Goal: Communication & Community: Participate in discussion

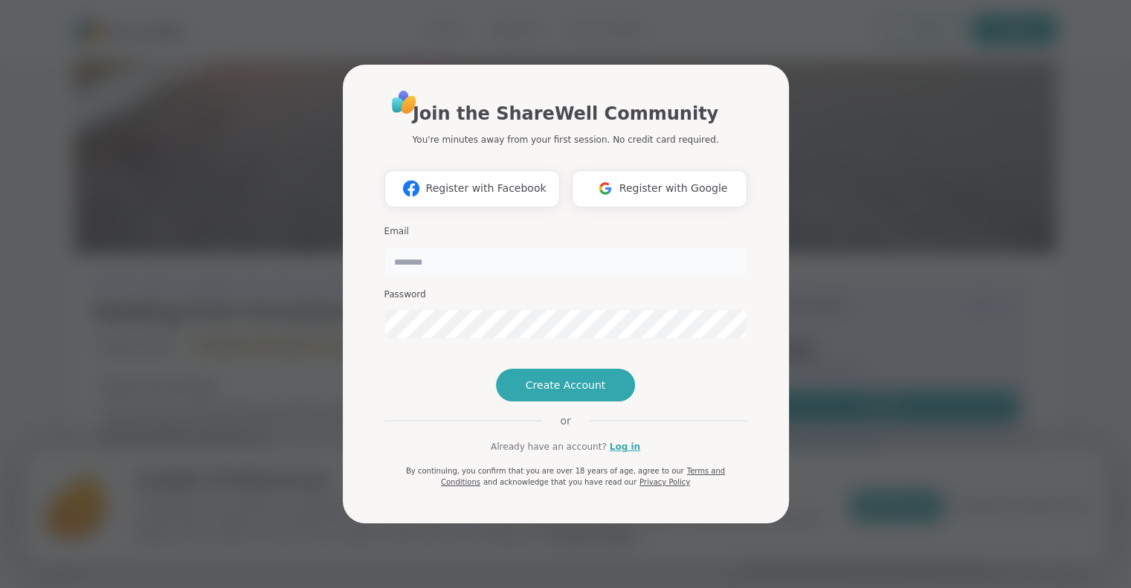
click at [445, 247] on input "email" at bounding box center [565, 262] width 363 height 30
type input "**********"
click at [618, 453] on link "Log in" at bounding box center [625, 446] width 30 height 13
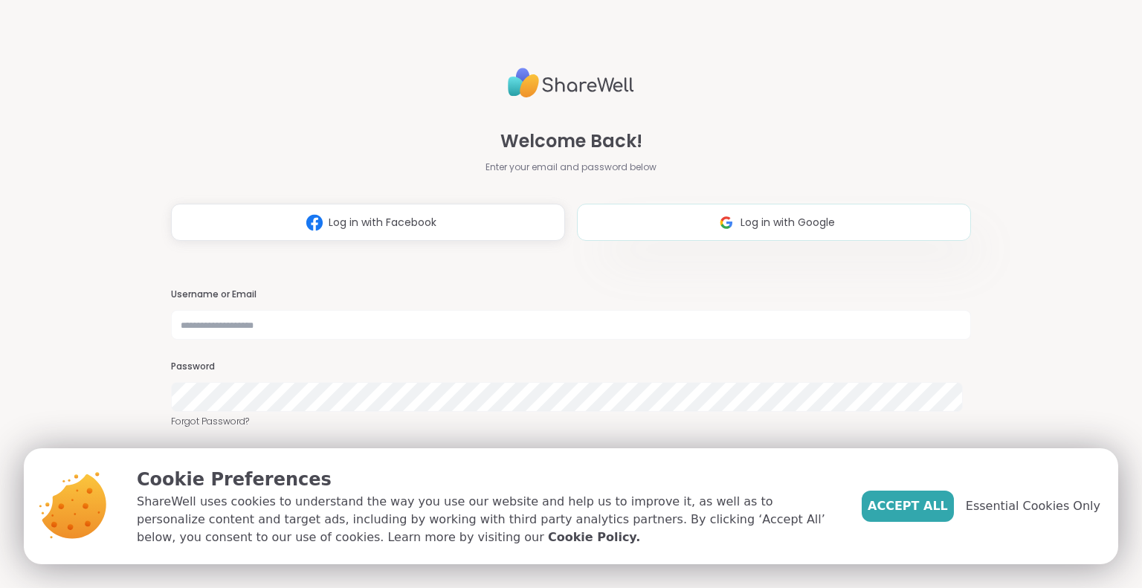
click at [740, 219] on span "Log in with Google" at bounding box center [787, 223] width 94 height 16
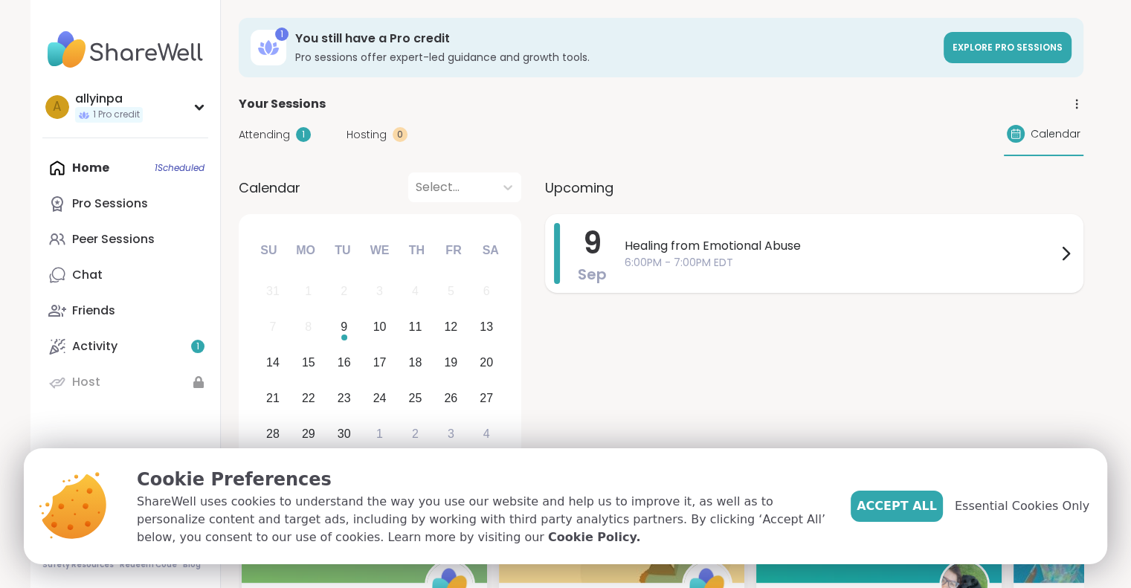
click at [1064, 254] on icon at bounding box center [1065, 254] width 18 height 18
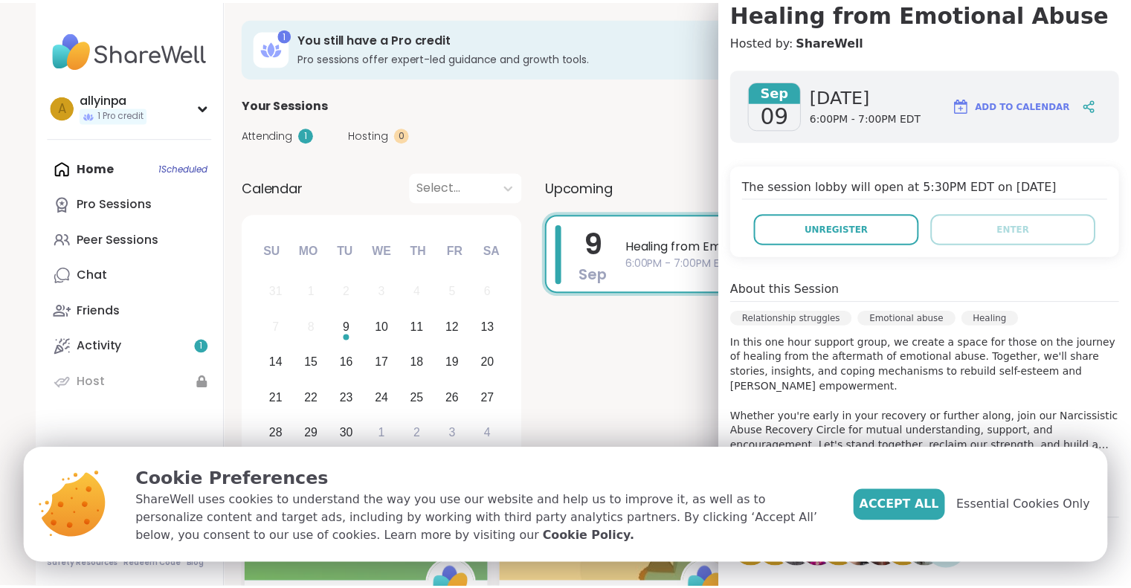
scroll to position [297, 0]
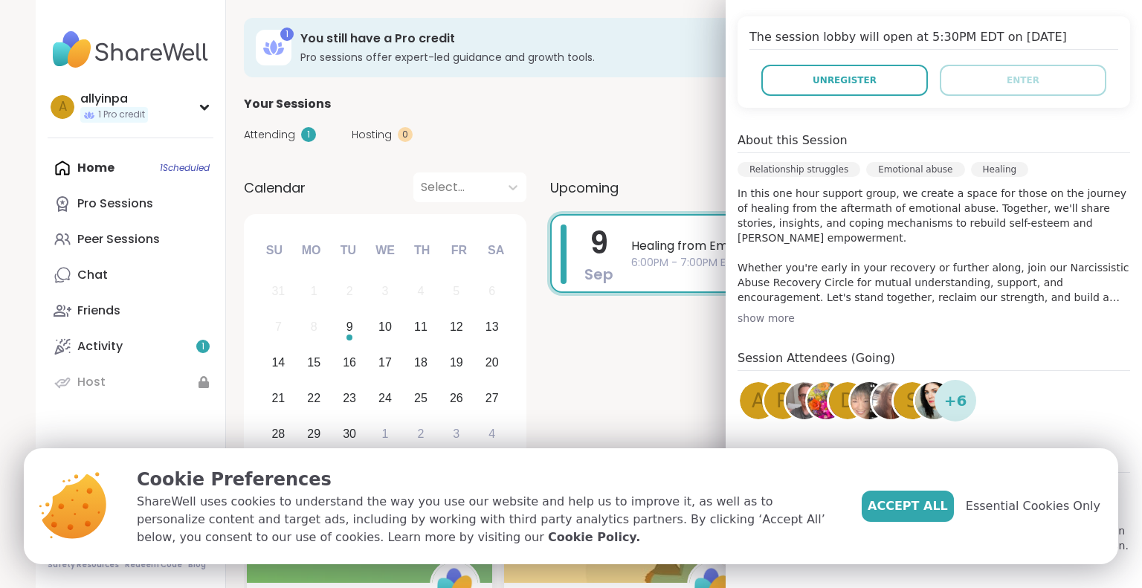
click at [944, 406] on span "+ 6" at bounding box center [955, 401] width 23 height 22
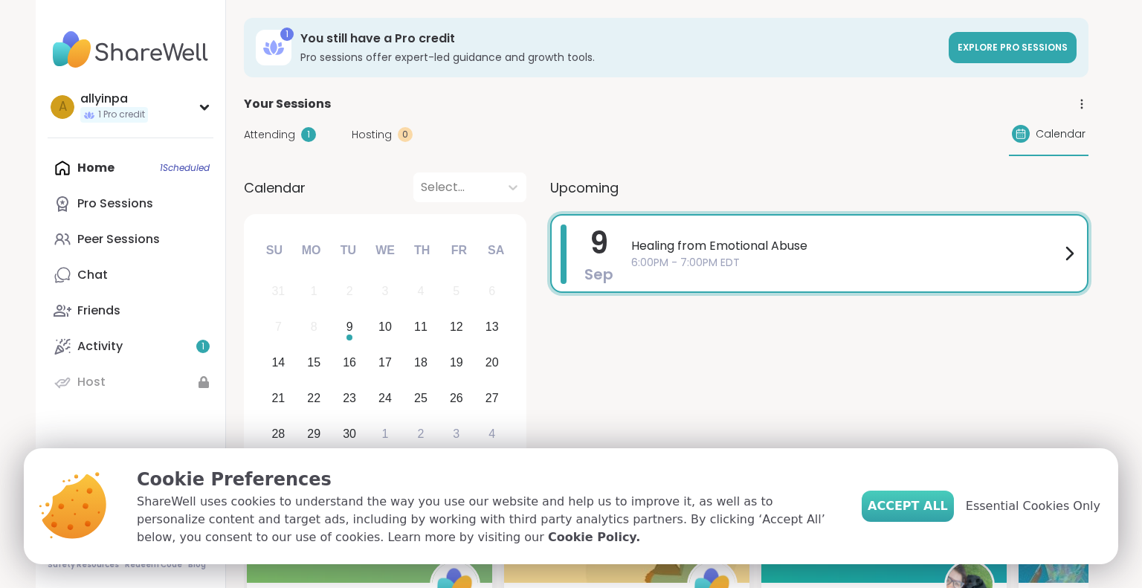
click at [919, 511] on span "Accept All" at bounding box center [908, 506] width 80 height 18
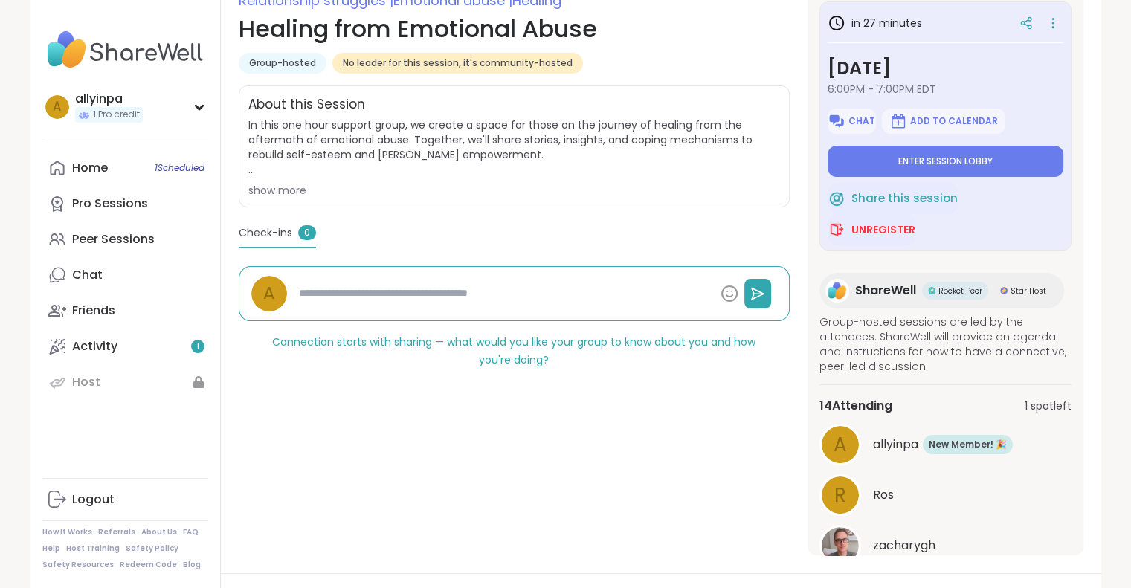
scroll to position [62, 0]
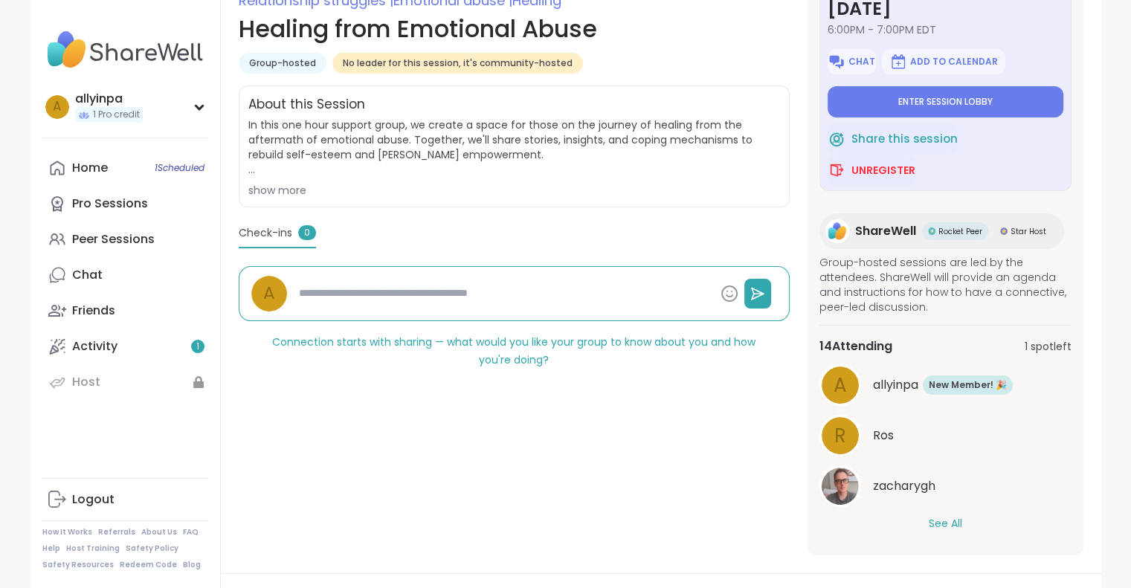
click at [929, 523] on button "See All" at bounding box center [945, 524] width 33 height 16
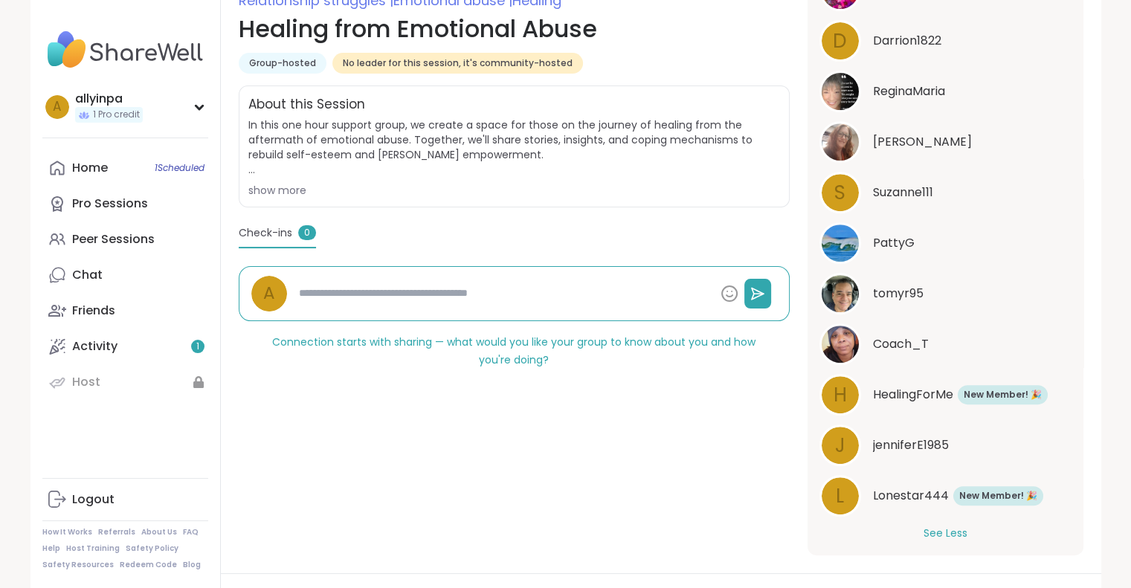
scroll to position [619, 0]
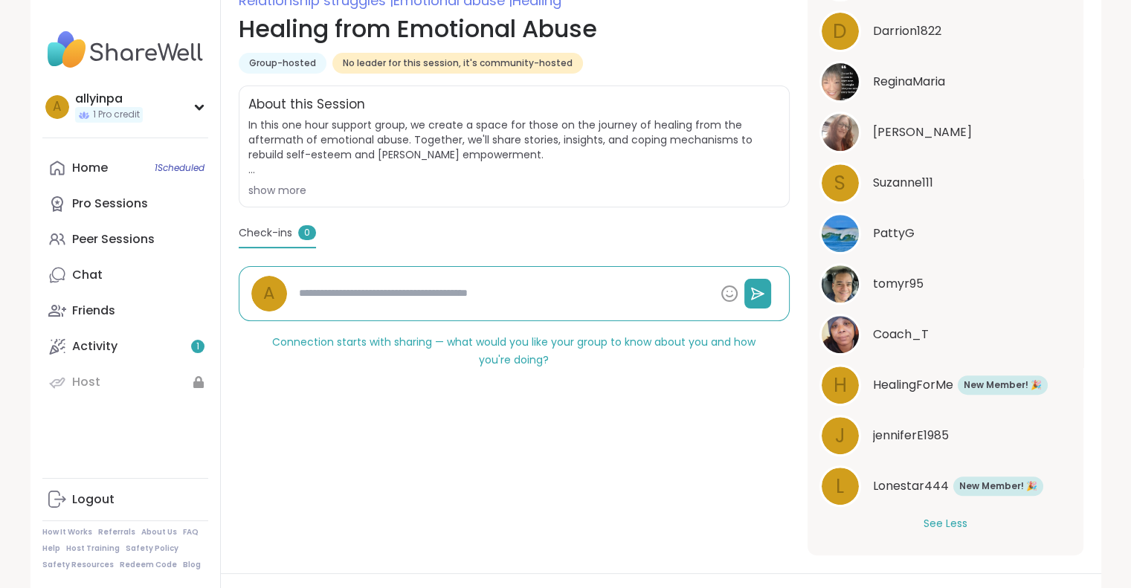
type textarea "*"
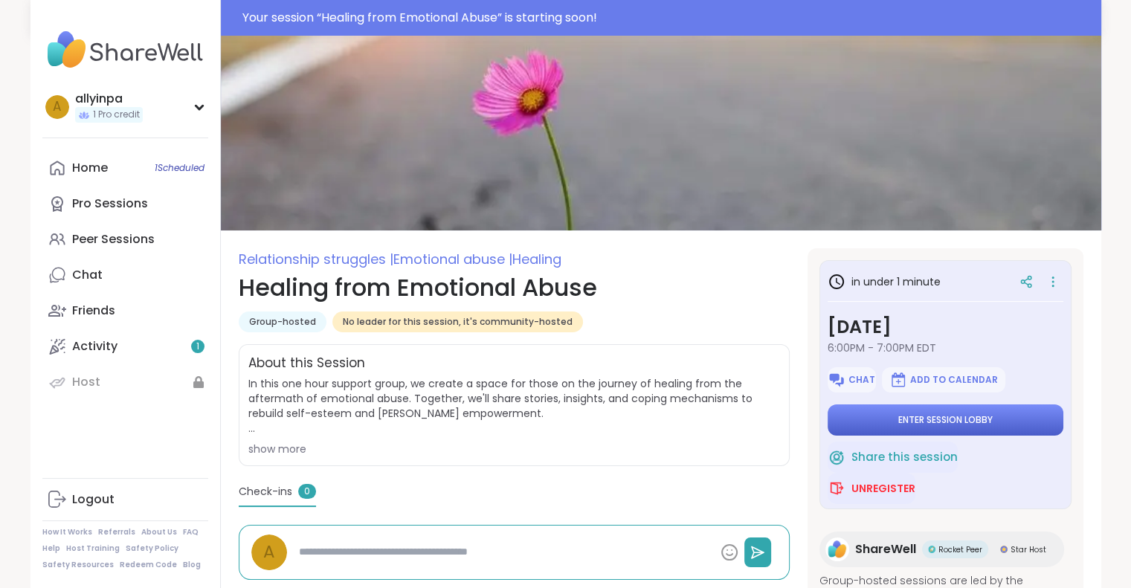
click at [925, 416] on span "Enter session lobby" at bounding box center [945, 420] width 94 height 12
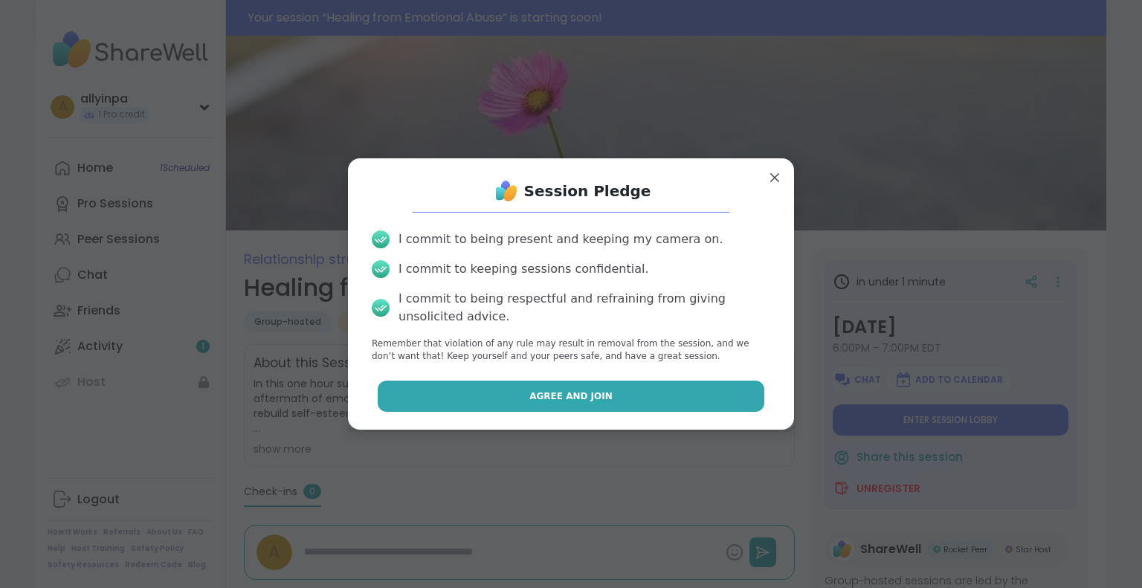
click at [590, 397] on span "Agree and Join" at bounding box center [570, 396] width 83 height 13
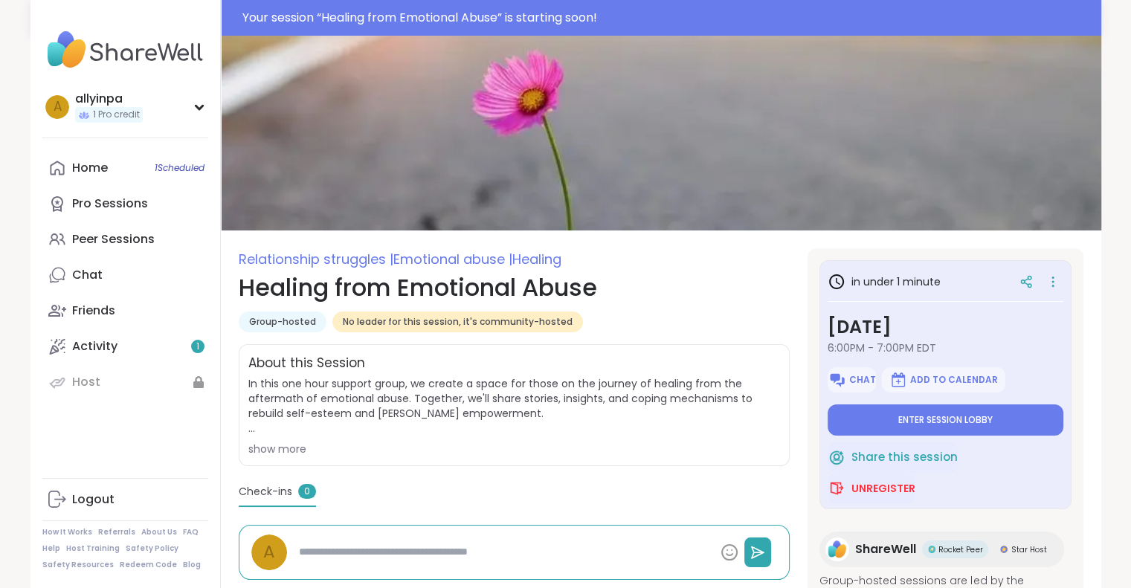
type textarea "*"
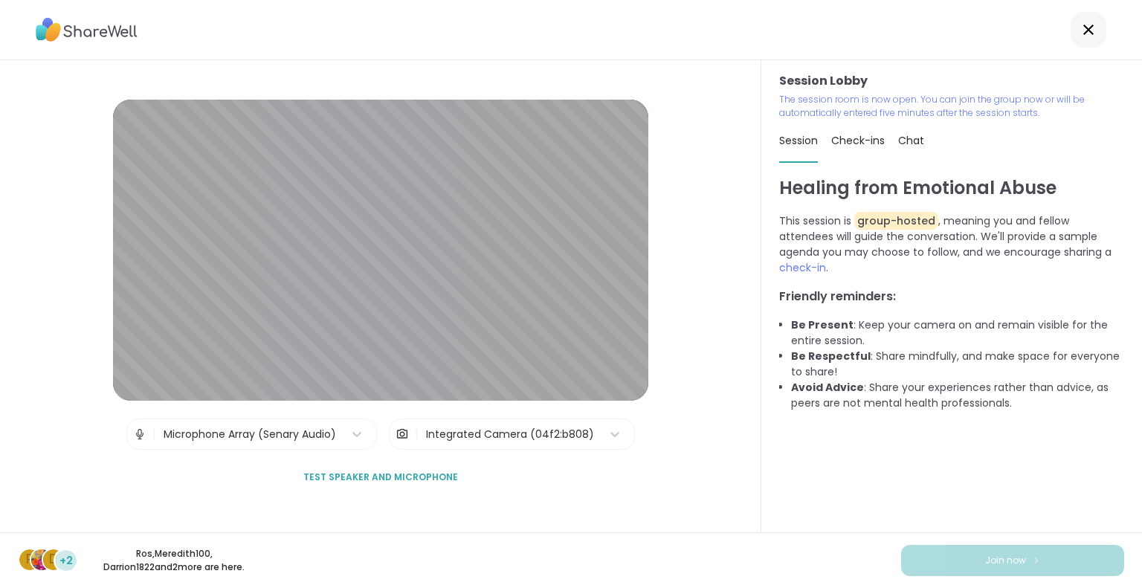
click at [393, 474] on span "Test speaker and microphone" at bounding box center [380, 477] width 155 height 13
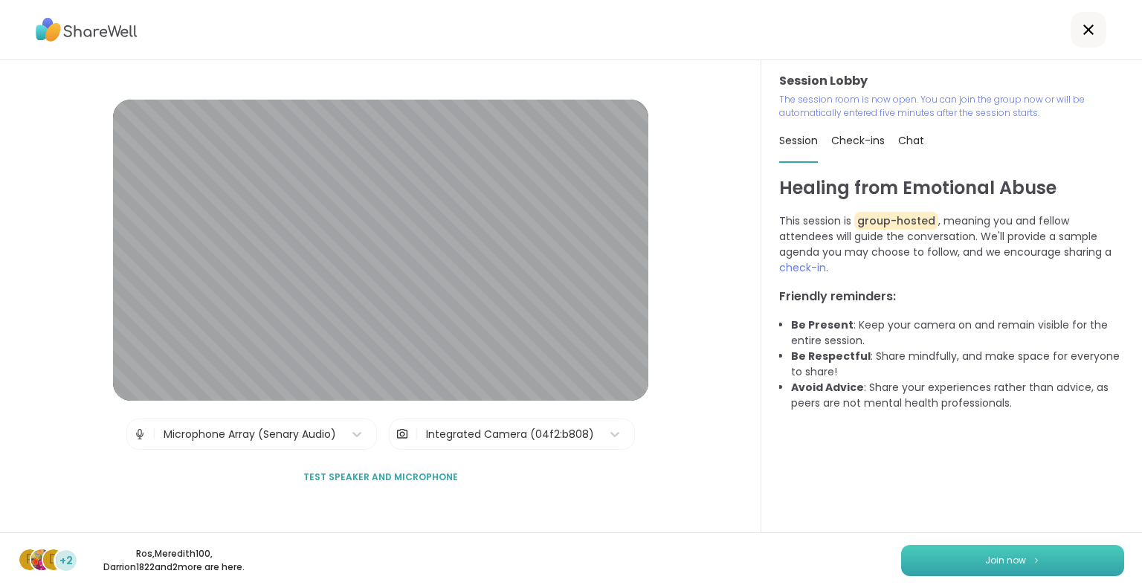
click at [995, 557] on span "Join now" at bounding box center [1005, 560] width 41 height 13
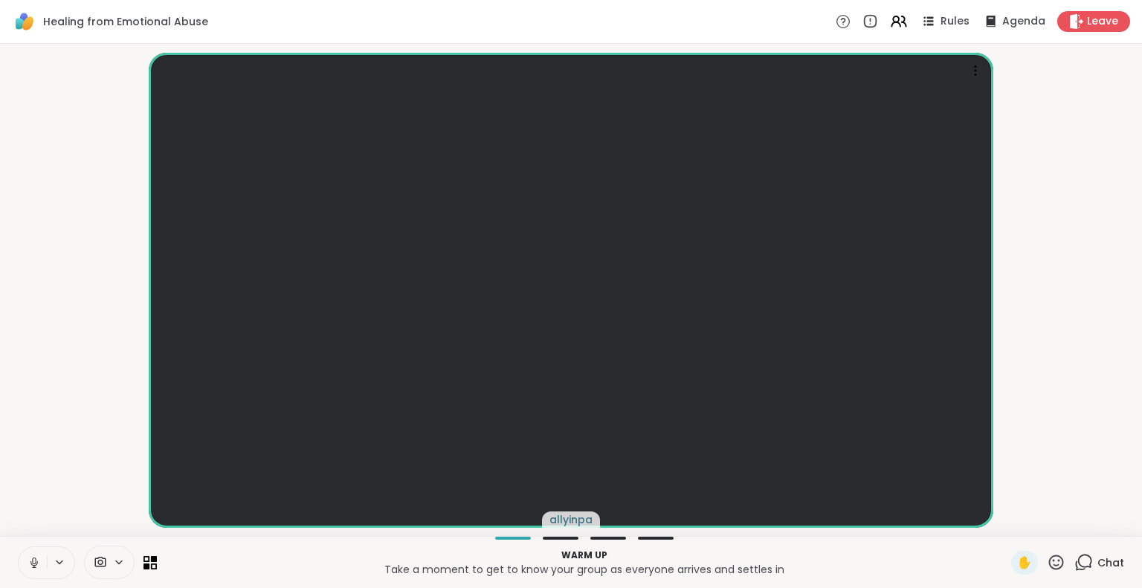
click at [552, 536] on div "Warm up Take a moment to get to know your group as everyone arrives and settles…" at bounding box center [571, 562] width 1142 height 52
click at [587, 535] on div "allyinpa" at bounding box center [571, 290] width 1142 height 492
click at [1068, 238] on video-player-container "allyinpa" at bounding box center [571, 290] width 1124 height 480
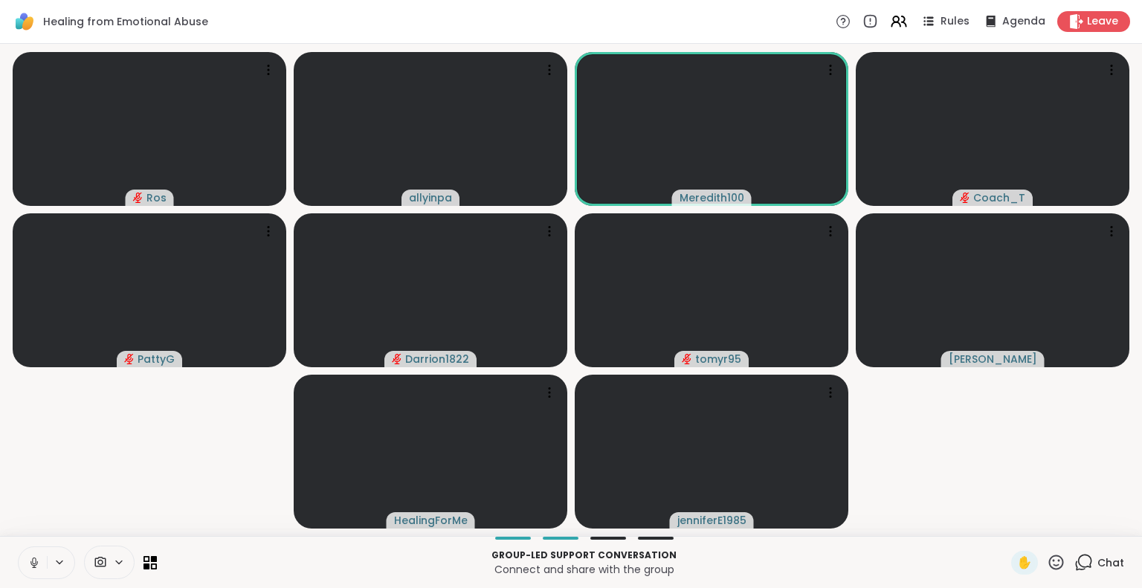
click at [1130, 251] on html "Healing from Emotional Abuse Rules Agenda Leave Ros allyinpa Meredith100 Coach_…" at bounding box center [571, 294] width 1142 height 588
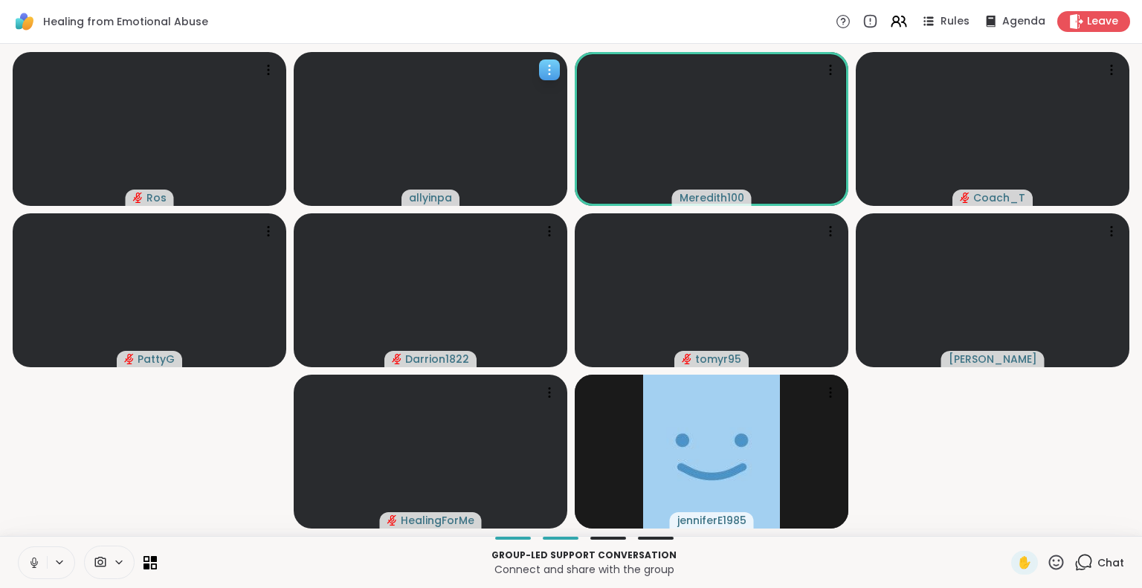
click at [548, 68] on icon at bounding box center [549, 69] width 15 height 15
click at [320, 62] on video at bounding box center [431, 129] width 274 height 154
click at [427, 198] on span "allyinpa" at bounding box center [430, 197] width 43 height 15
click at [226, 464] on video-player-container "[PERSON_NAME] View Profile Report Session Meredith100 Coach_T PattyG Darrion182…" at bounding box center [571, 290] width 1124 height 480
click at [57, 562] on icon at bounding box center [60, 562] width 6 height 3
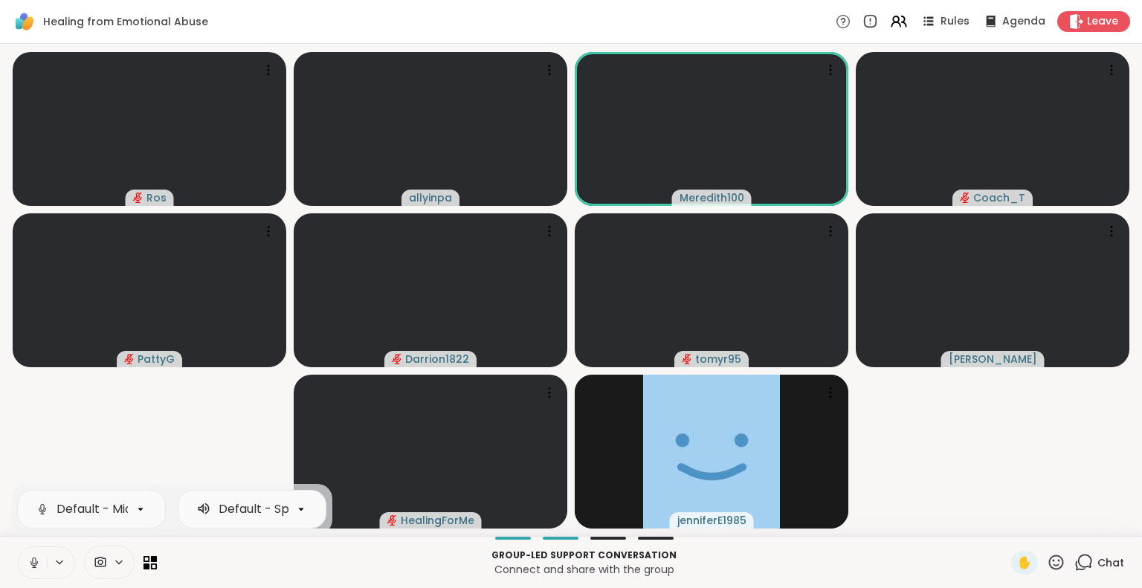
click at [117, 562] on icon at bounding box center [119, 562] width 6 height 3
click at [59, 562] on icon at bounding box center [60, 562] width 12 height 13
click at [77, 505] on div "Default - Microphone Array (Senary Audio)" at bounding box center [24, 509] width 252 height 18
click at [77, 505] on div "Default - Microphone Array (Senary Audio)" at bounding box center [183, 509] width 252 height 18
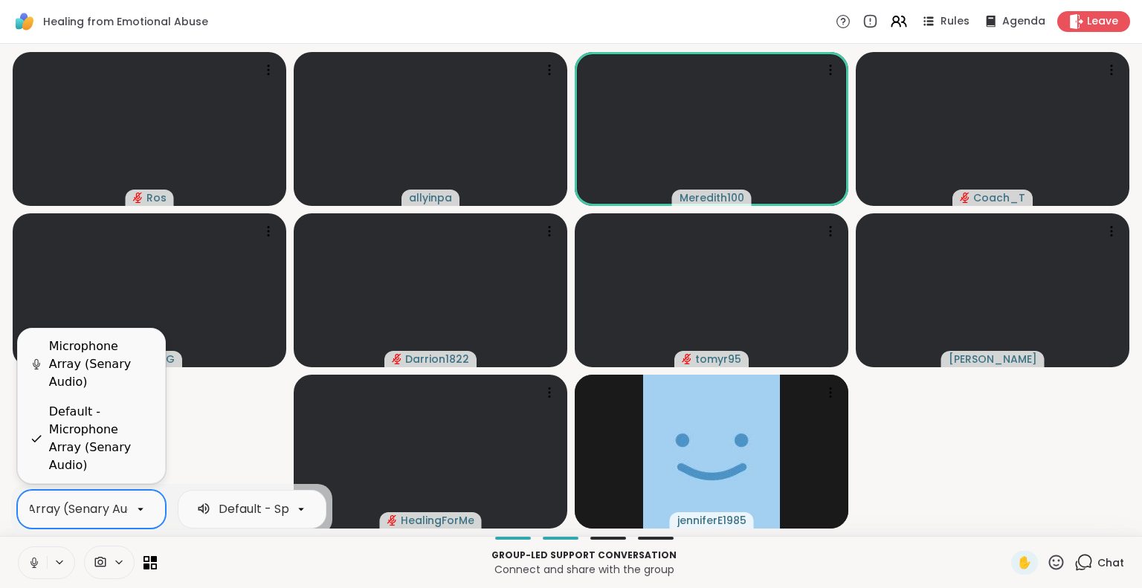
click at [140, 510] on icon at bounding box center [141, 509] width 6 height 3
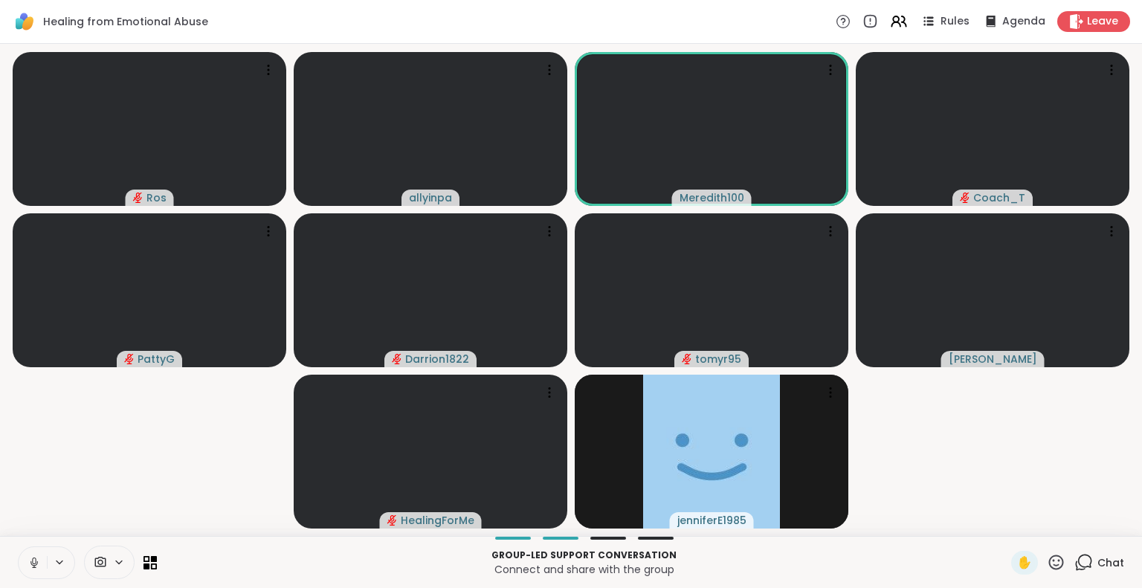
click at [227, 421] on video-player-container "[PERSON_NAME] Meredith100 Coach_T PattyG Darrion1822 tomyr95 [PERSON_NAME] Heal…" at bounding box center [571, 290] width 1124 height 480
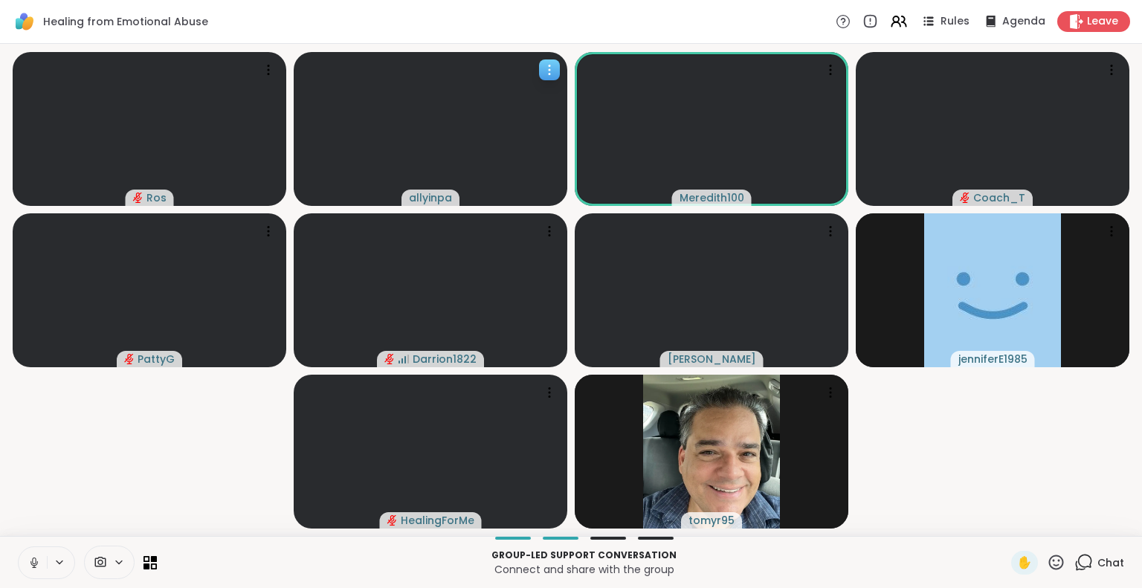
drag, startPoint x: 419, startPoint y: 196, endPoint x: 442, endPoint y: 141, distance: 59.6
click at [442, 141] on video at bounding box center [431, 129] width 274 height 154
click at [543, 66] on icon at bounding box center [549, 69] width 15 height 15
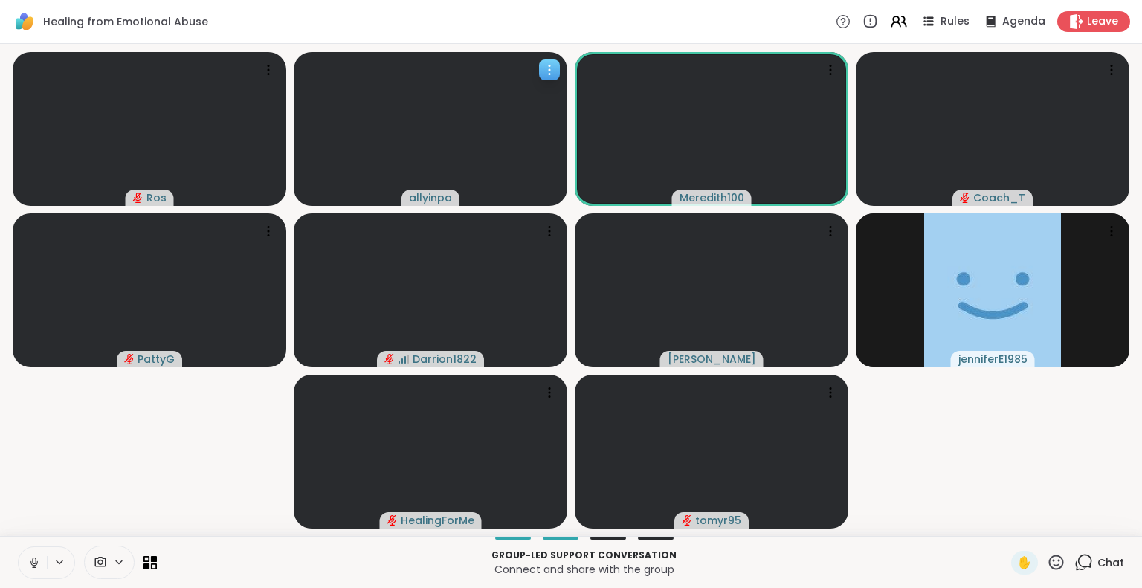
click at [549, 68] on icon at bounding box center [549, 69] width 15 height 15
click at [589, 11] on div "Healing from Emotional Abuse Rules Agenda Leave" at bounding box center [571, 22] width 1142 height 44
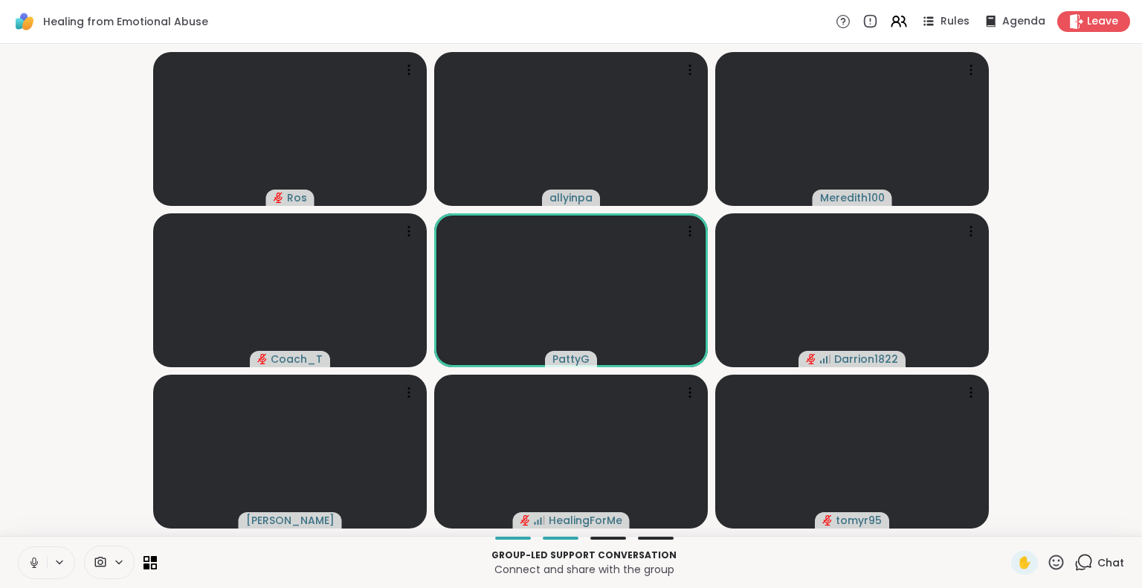
click at [118, 559] on icon at bounding box center [119, 562] width 12 height 13
click at [213, 558] on p "Group-led support conversation" at bounding box center [584, 555] width 836 height 13
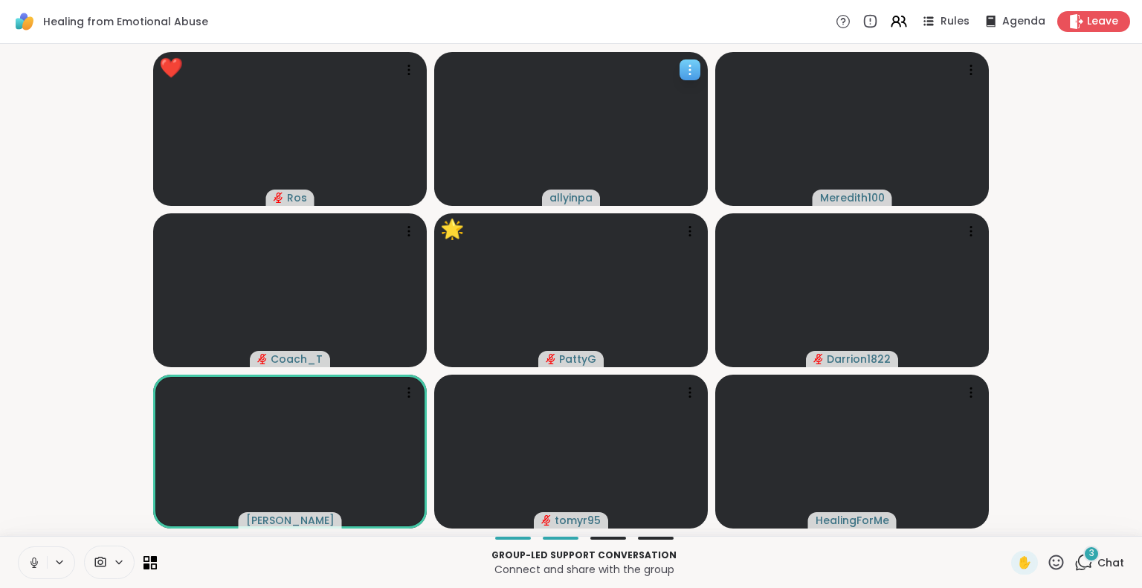
click at [690, 65] on icon at bounding box center [689, 65] width 1 height 1
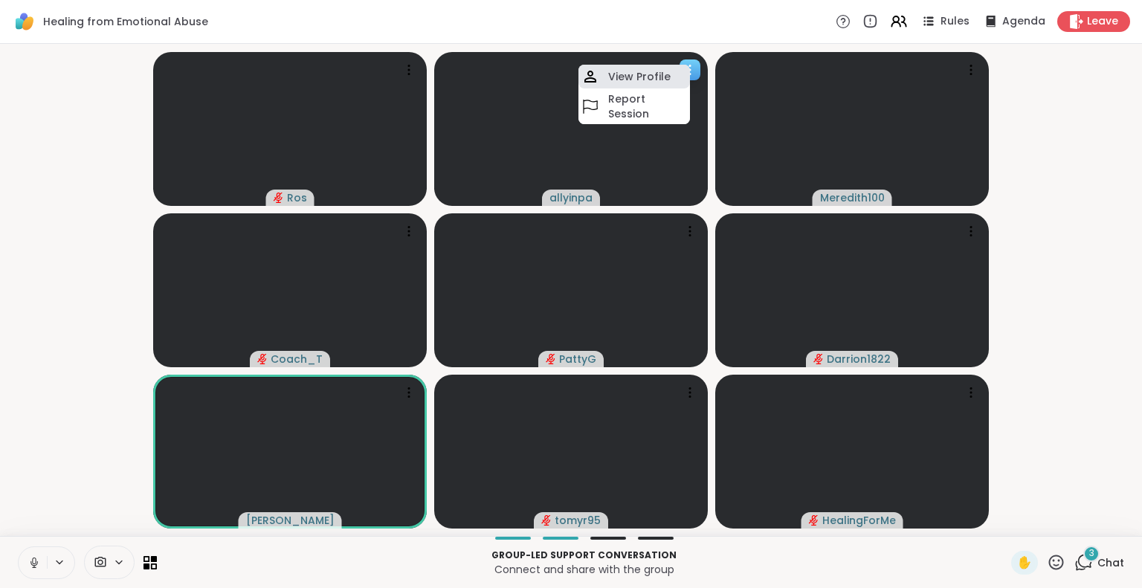
click at [644, 77] on h4 "View Profile" at bounding box center [639, 76] width 62 height 15
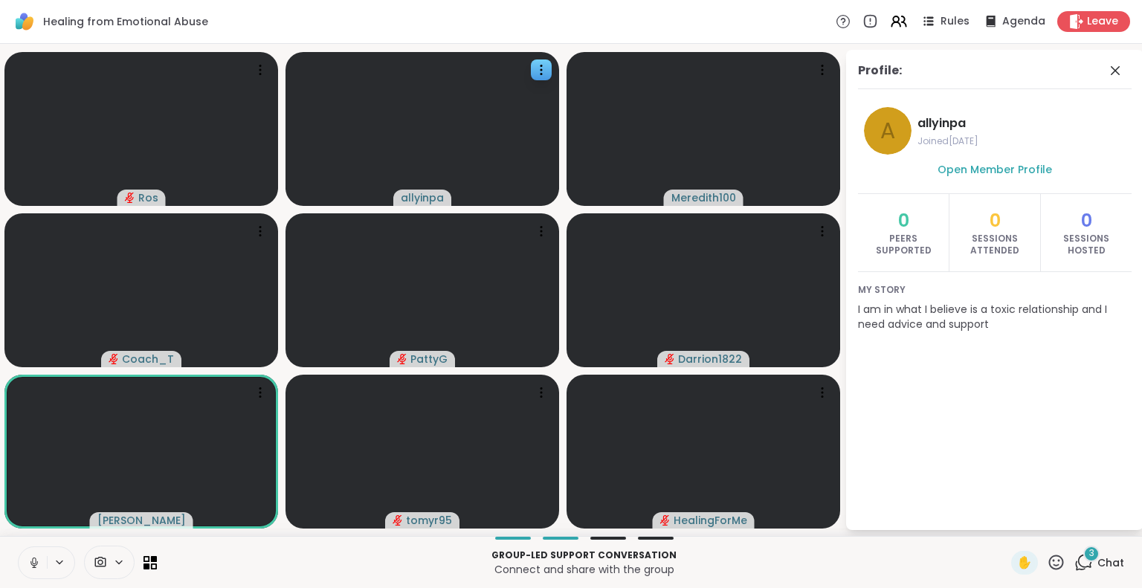
click at [1089, 555] on span "3" at bounding box center [1091, 553] width 5 height 13
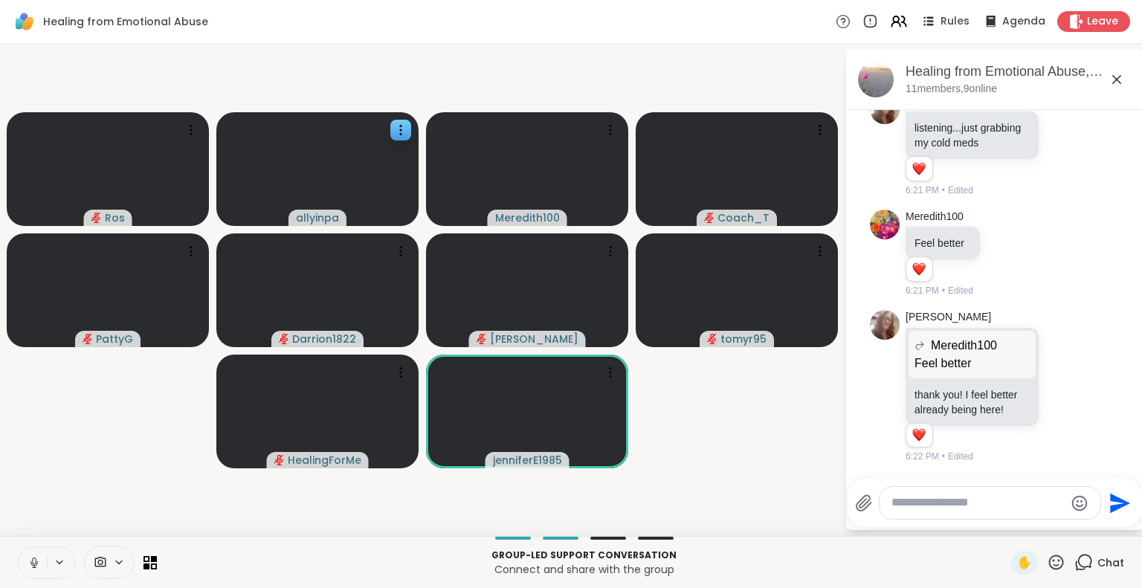
scroll to position [672, 0]
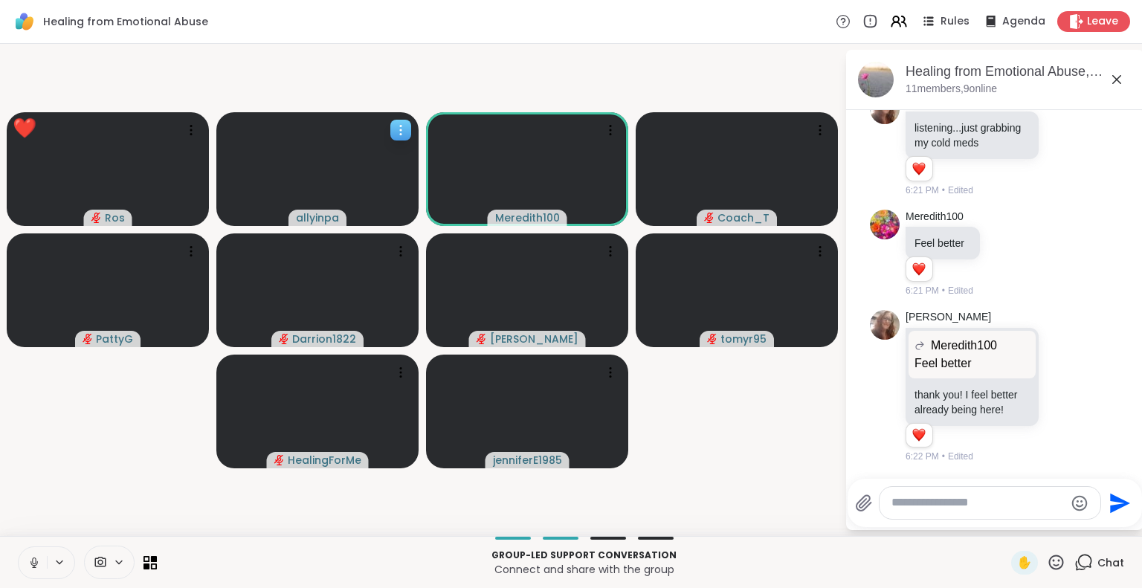
click at [354, 152] on video at bounding box center [317, 169] width 202 height 114
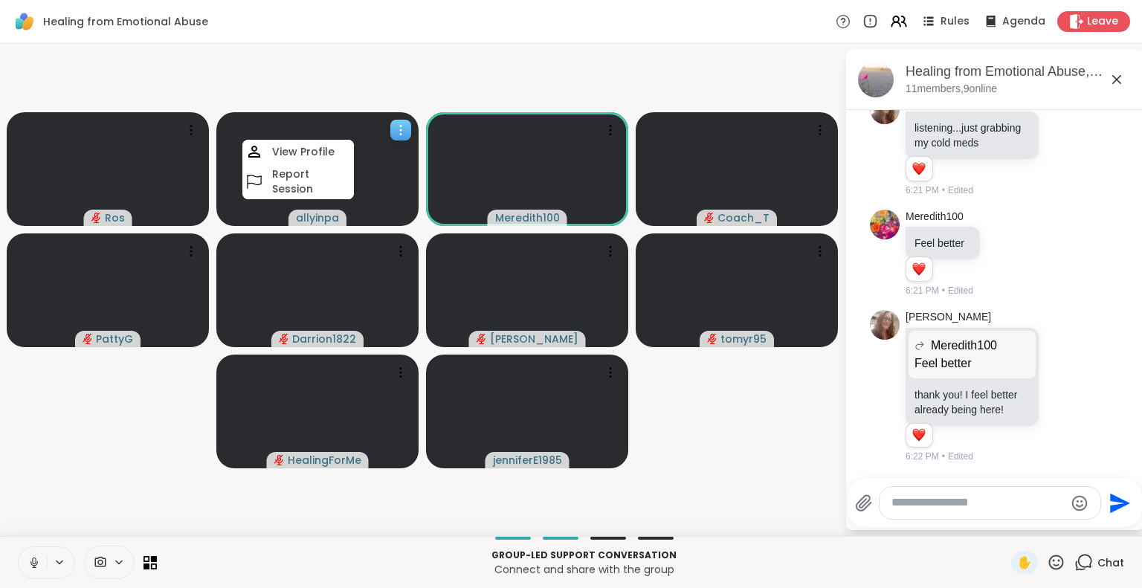
click at [372, 154] on video at bounding box center [317, 169] width 202 height 114
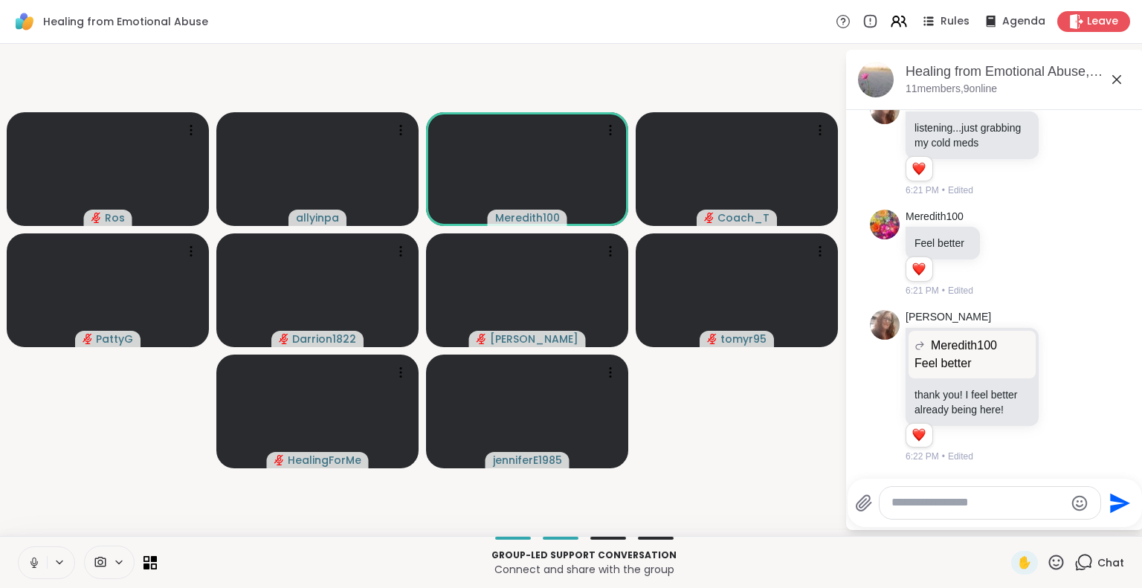
click at [503, 60] on video-player-container "[PERSON_NAME] Meredith100 Coach_T PattyG Darrion1822 [PERSON_NAME] tomyr95 Heal…" at bounding box center [422, 290] width 827 height 480
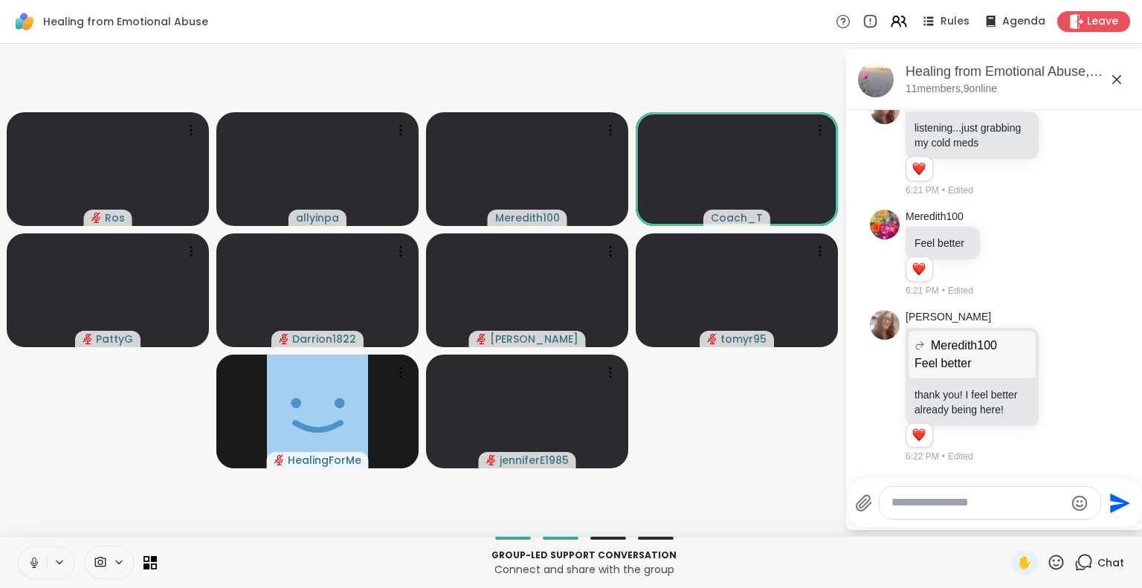
click at [1119, 78] on icon at bounding box center [1117, 80] width 18 height 18
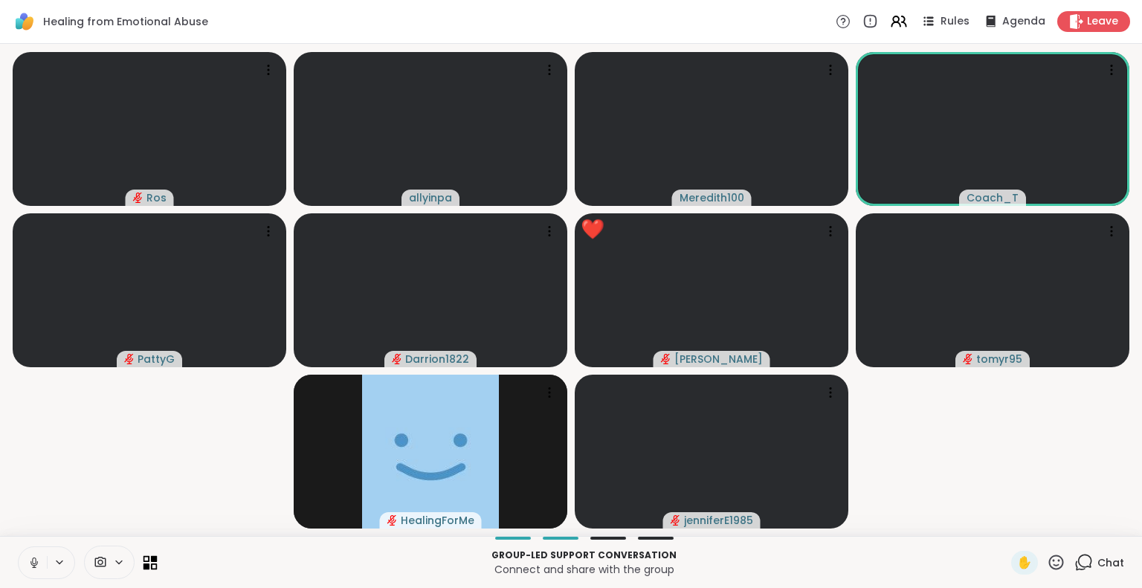
click at [148, 564] on icon at bounding box center [146, 566] width 7 height 7
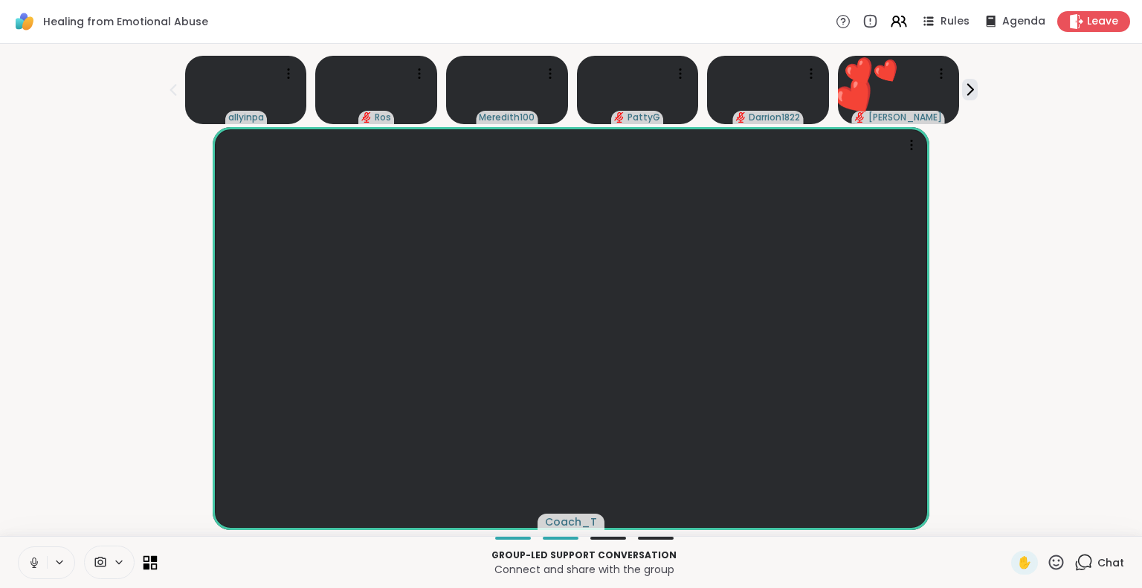
click at [148, 564] on icon at bounding box center [146, 566] width 7 height 7
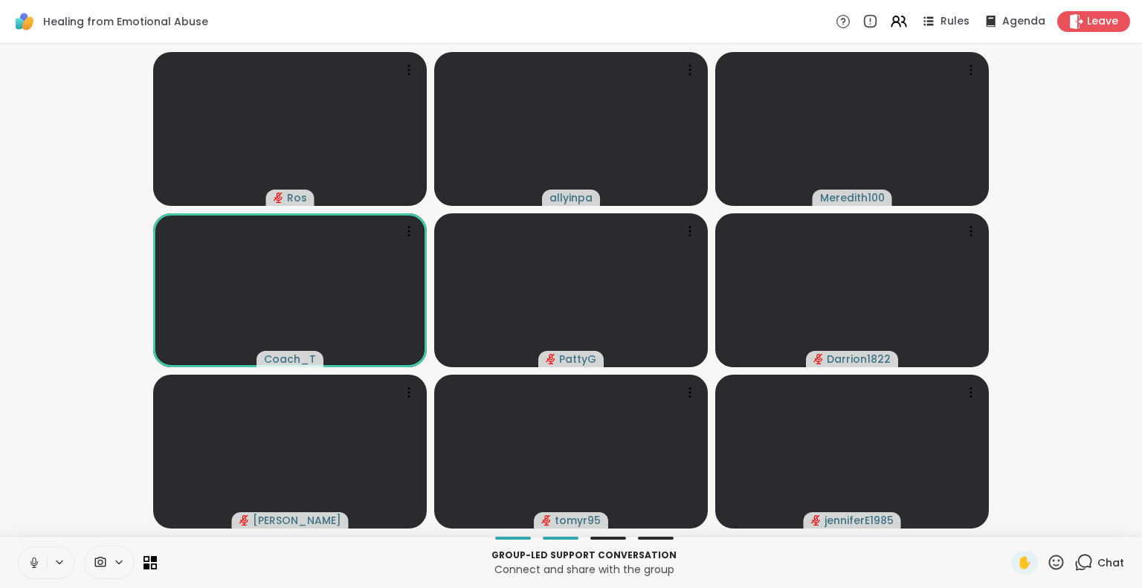
click at [33, 563] on icon at bounding box center [34, 562] width 13 height 13
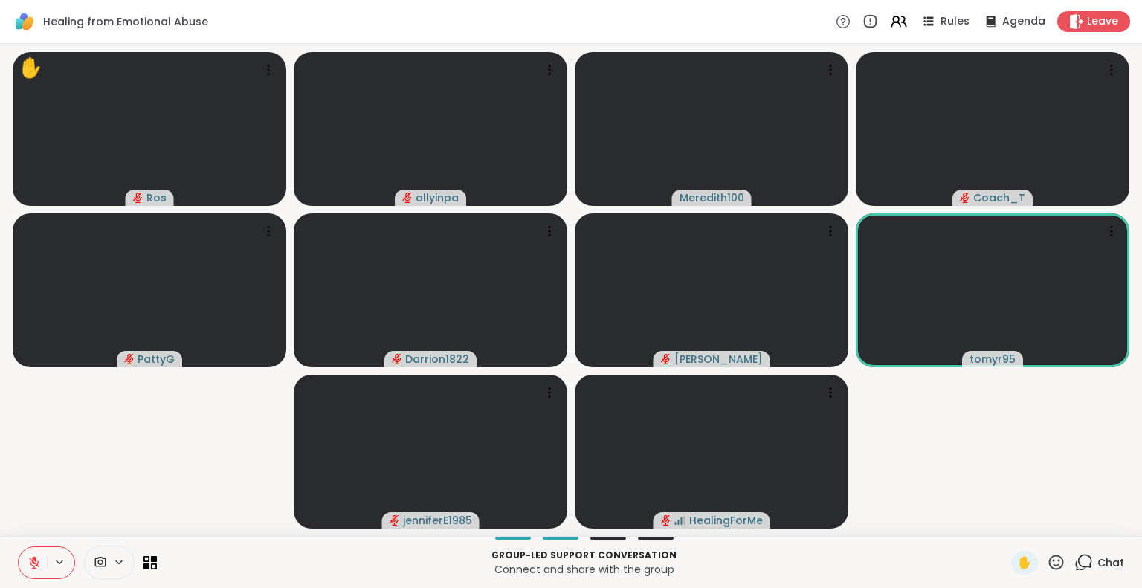
click at [166, 480] on video-player-container "✋ [PERSON_NAME] ❤️ ❤️ ❤️ ❤️ ❤️ ❤️ ❤️ ❤️ ❤️ ❤️ ❤️ ❤️ ❤️ ❤️ ❤️ ❤️ ❤️ ❤️ ❤️ allyin…" at bounding box center [571, 290] width 1124 height 480
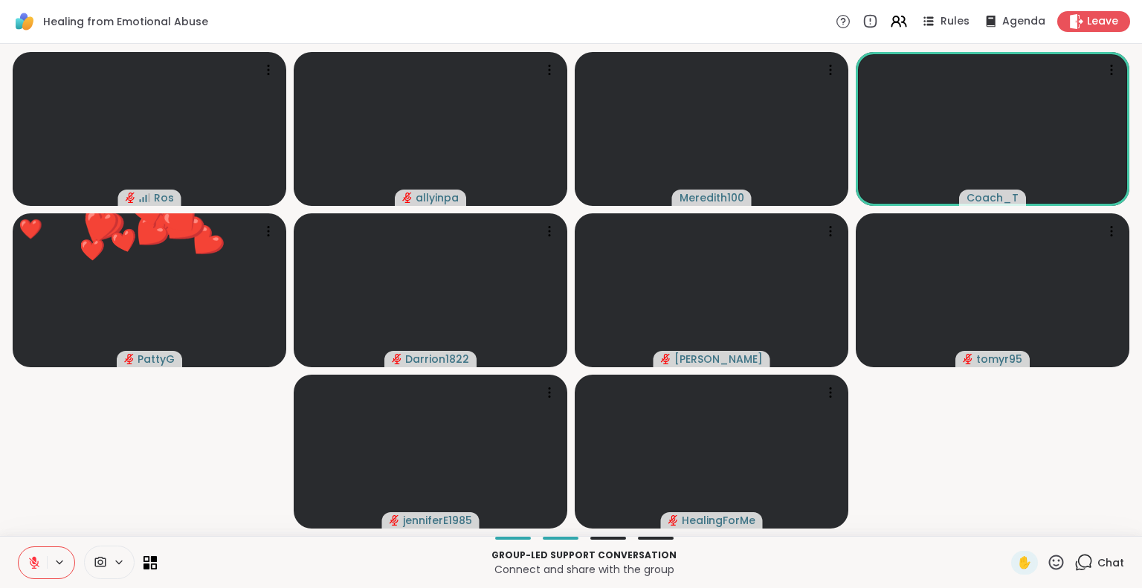
scroll to position [0, 11]
click at [755, 565] on p "Connect and share with the group" at bounding box center [584, 569] width 836 height 15
click at [734, 574] on p "Connect and share with the group" at bounding box center [584, 569] width 836 height 15
click at [774, 540] on div at bounding box center [584, 538] width 836 height 3
click at [789, 539] on div at bounding box center [584, 538] width 836 height 3
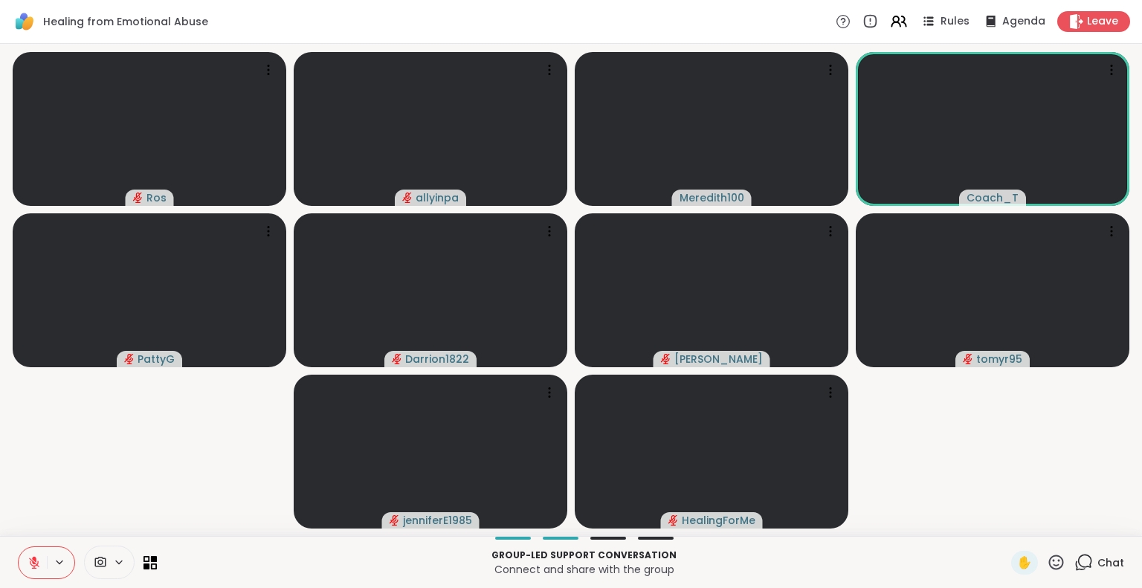
scroll to position [0, 0]
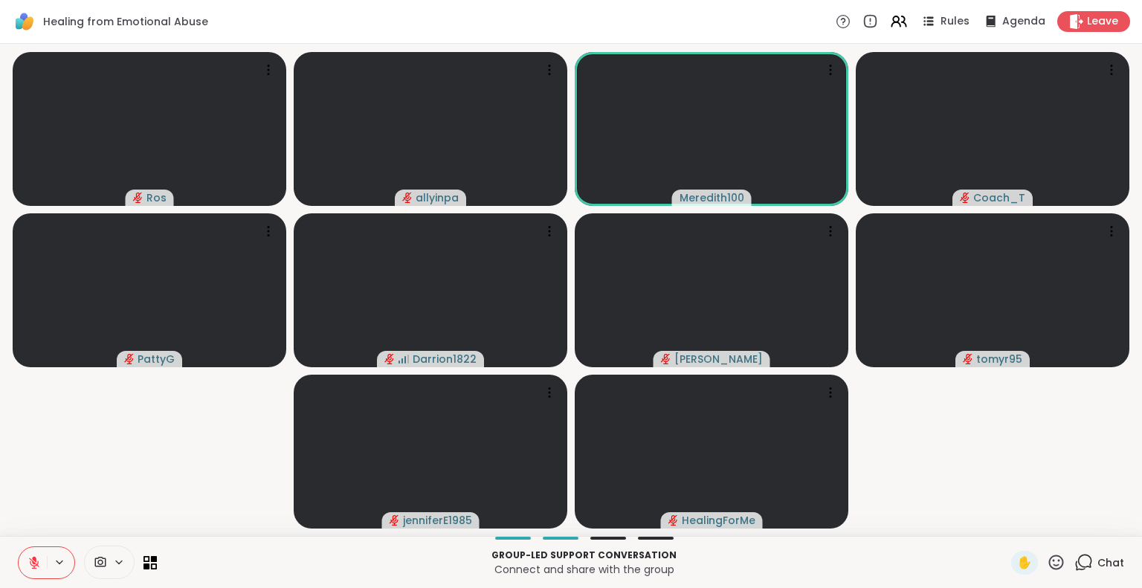
click at [37, 557] on icon at bounding box center [34, 562] width 13 height 13
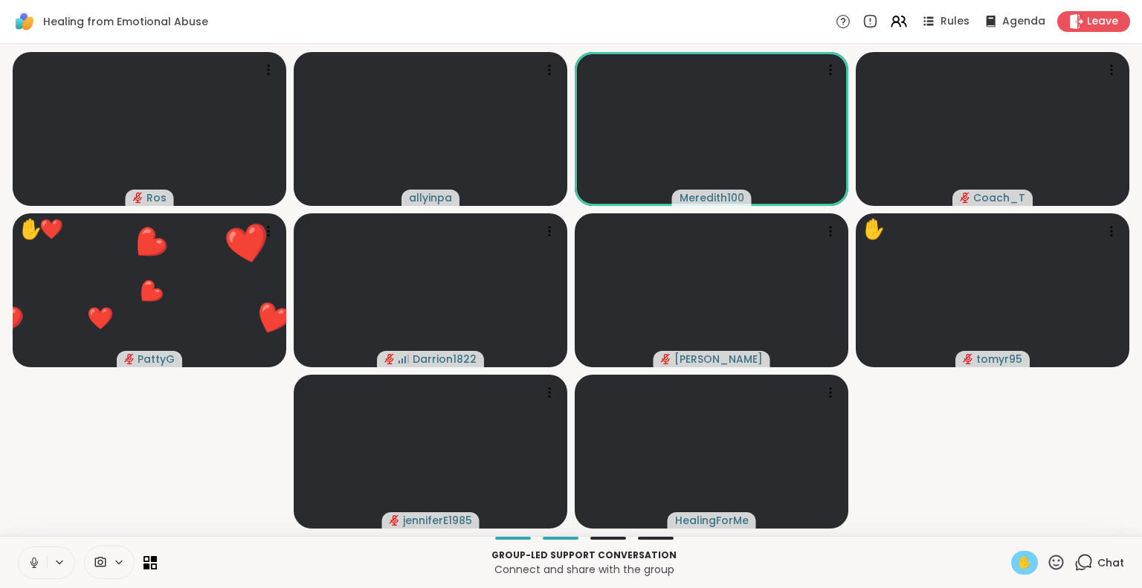
click at [1017, 564] on span "✋" at bounding box center [1024, 563] width 15 height 18
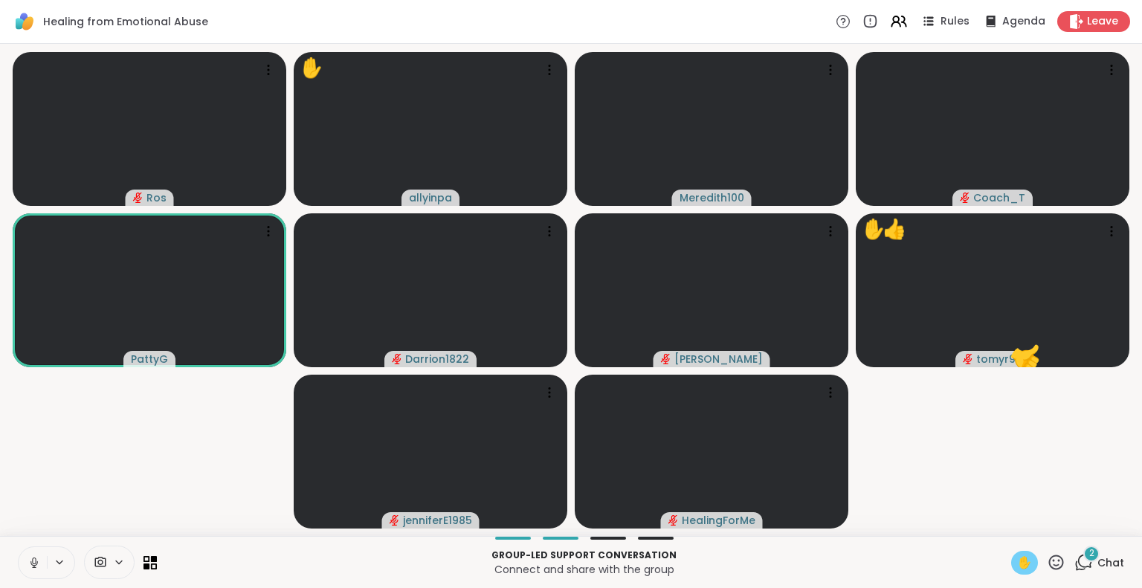
click at [1047, 564] on icon at bounding box center [1056, 562] width 19 height 19
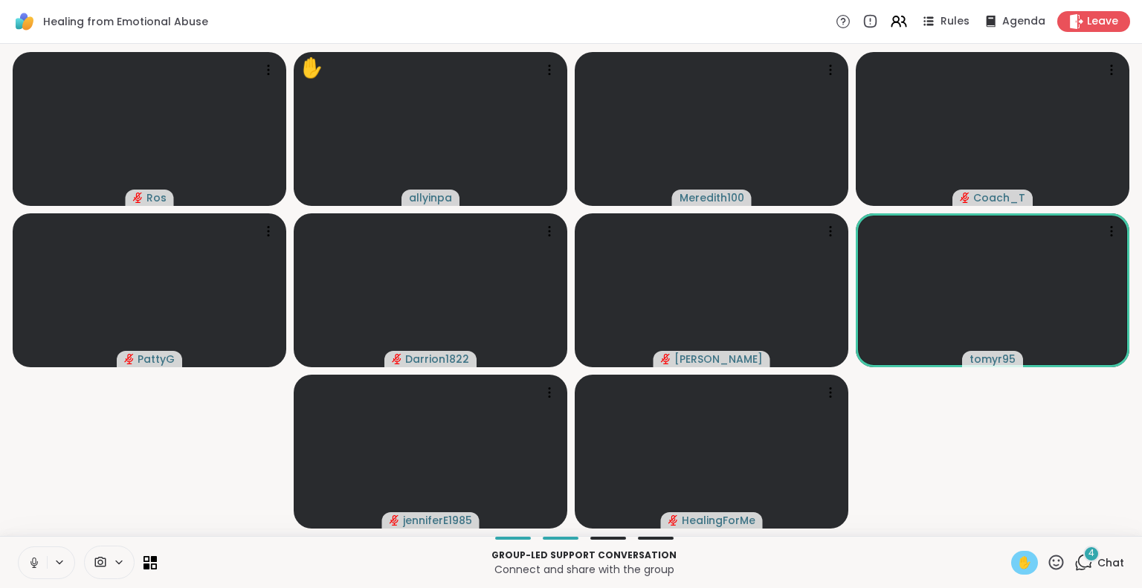
click at [1083, 561] on div "4" at bounding box center [1091, 554] width 16 height 16
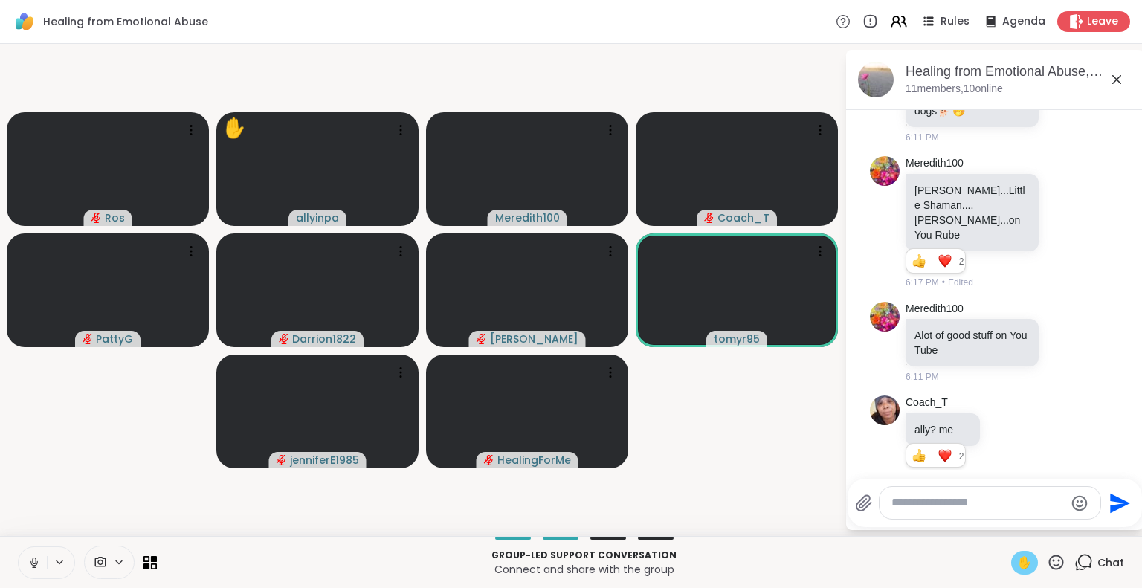
scroll to position [54, 0]
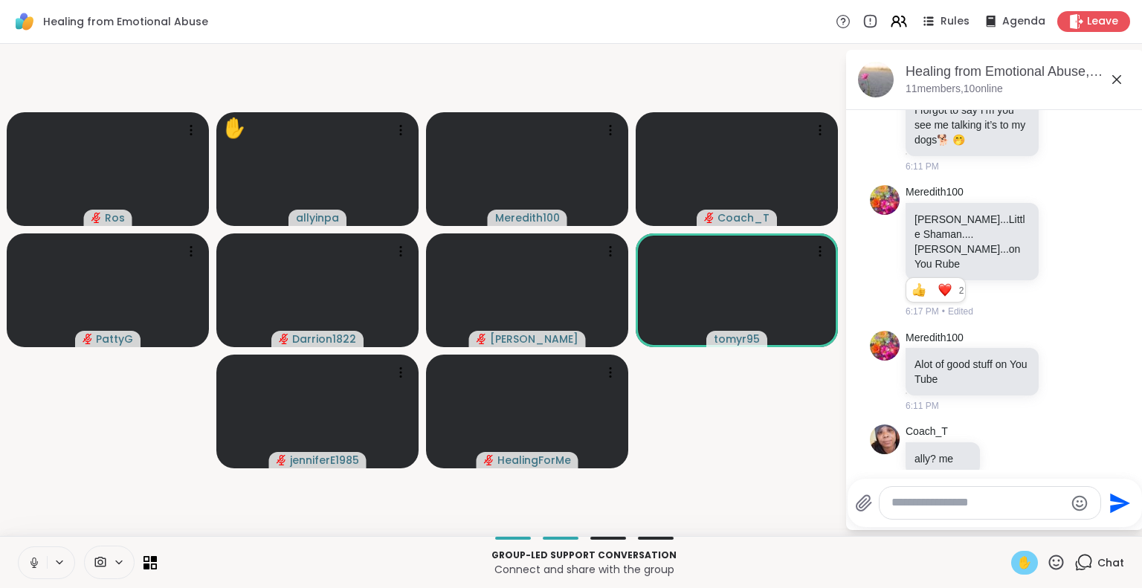
click at [767, 413] on video-player-container "Ros ✋ allyinpa Meredith100 Coach_T PattyG Darrion1822 [PERSON_NAME] tomyr95 jen…" at bounding box center [422, 290] width 827 height 480
click at [779, 401] on video-player-container "Ros ✋ allyinpa Meredith100 Coach_T PattyG Darrion1822 [PERSON_NAME] tomyr95 jen…" at bounding box center [422, 290] width 827 height 480
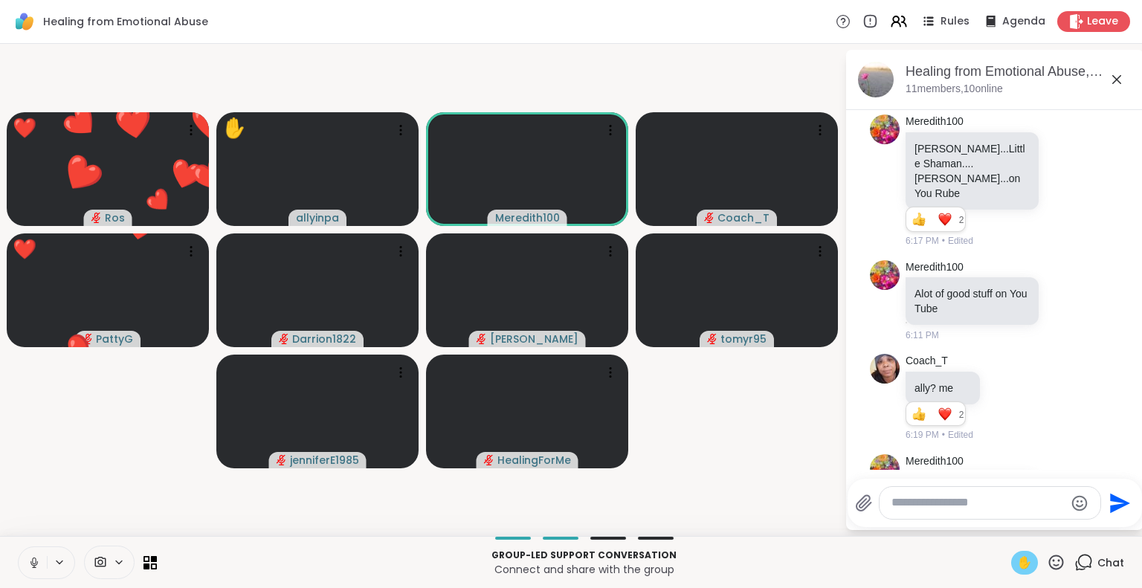
scroll to position [129, 0]
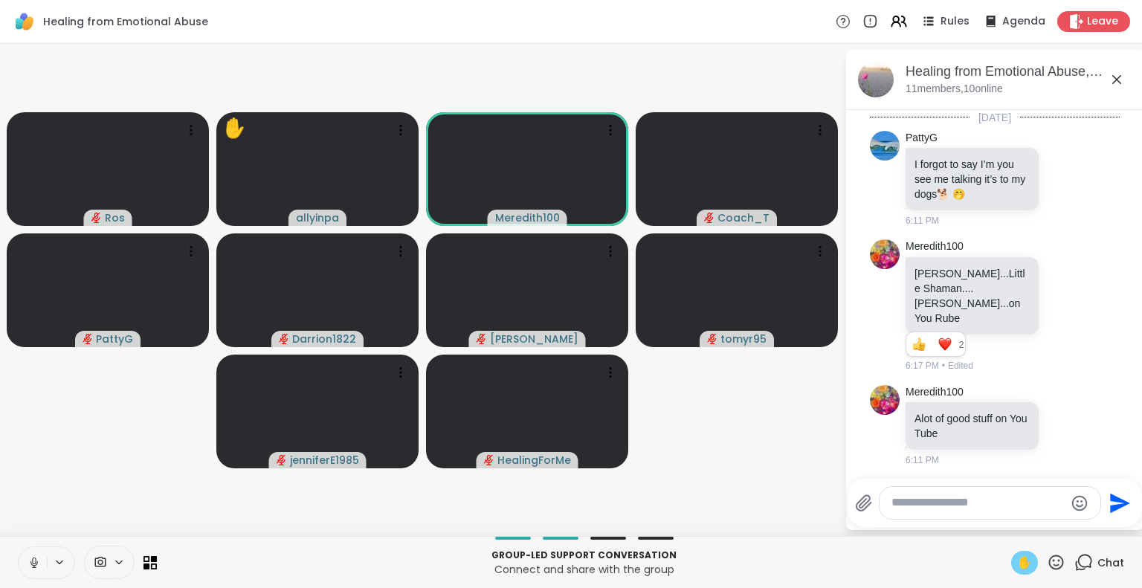
scroll to position [129, 0]
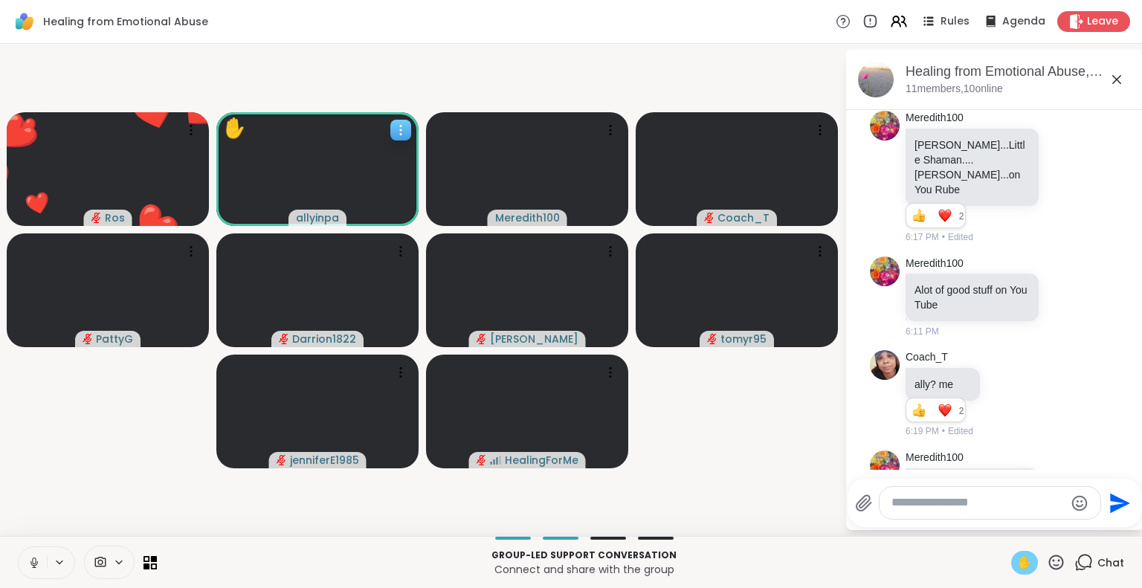
click at [238, 124] on div "✋" at bounding box center [234, 128] width 24 height 29
click at [1017, 564] on span "✋" at bounding box center [1024, 563] width 15 height 18
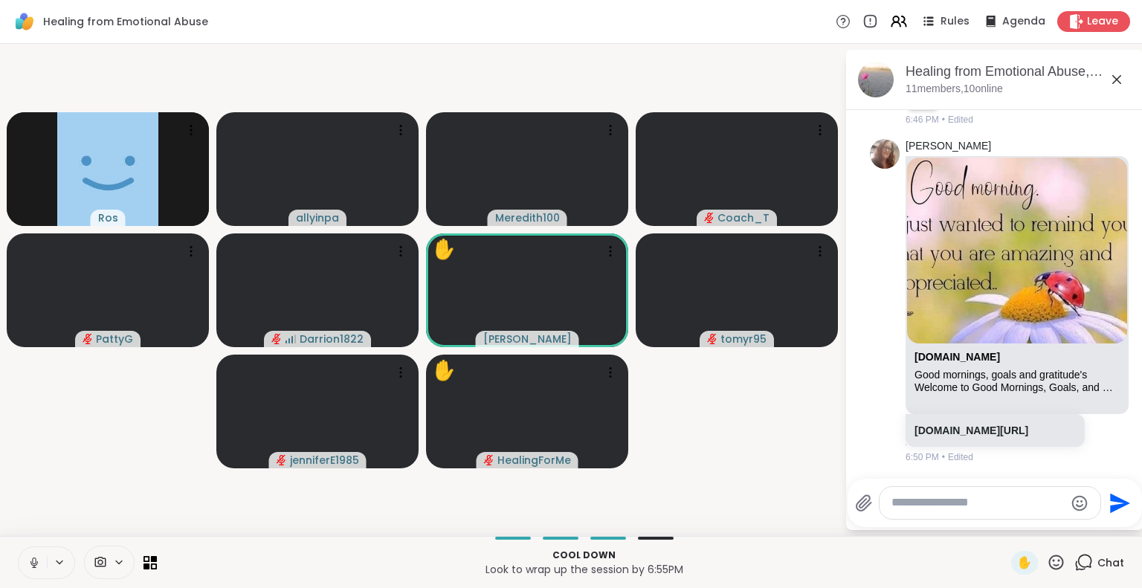
scroll to position [1500, 0]
click at [965, 425] on link "sharewellnow.com/session/4804756e-d282-4735-a029-01cd91c2ea8f" at bounding box center [971, 431] width 114 height 12
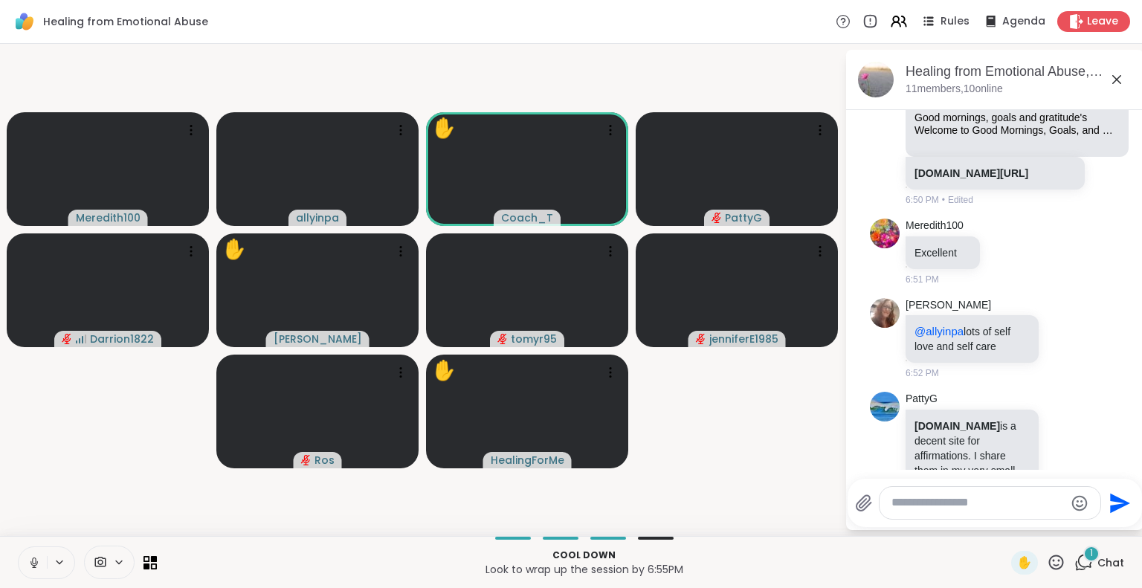
scroll to position [1811, 0]
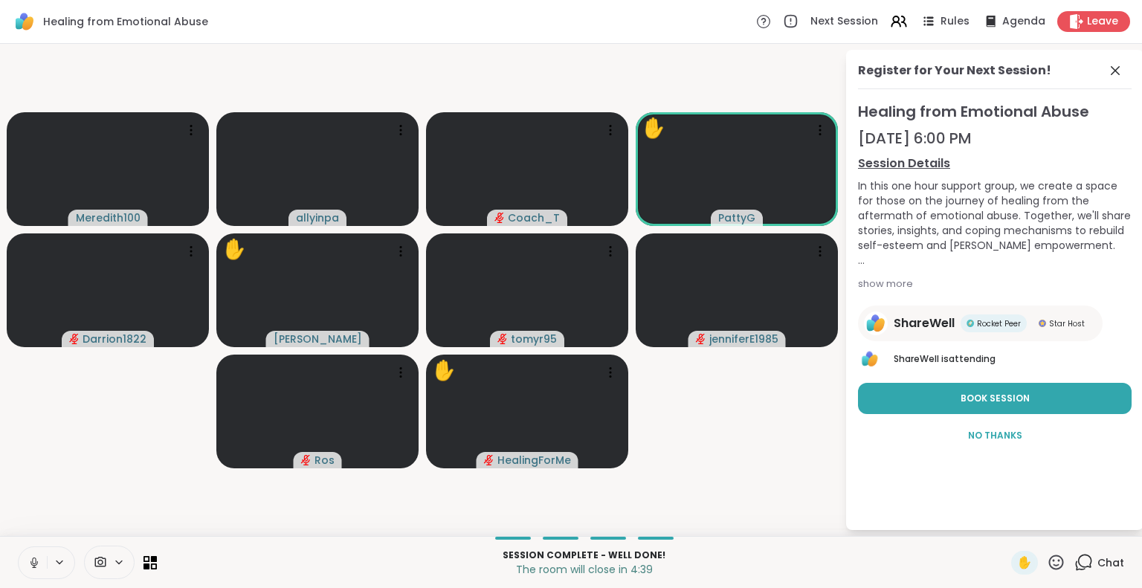
click at [762, 451] on video-player-container "Meredith100 allyinpa Coach_T ✋ PattyG Darrion1822 ✋ dodi tomyr95 jenniferE1985 …" at bounding box center [422, 290] width 827 height 480
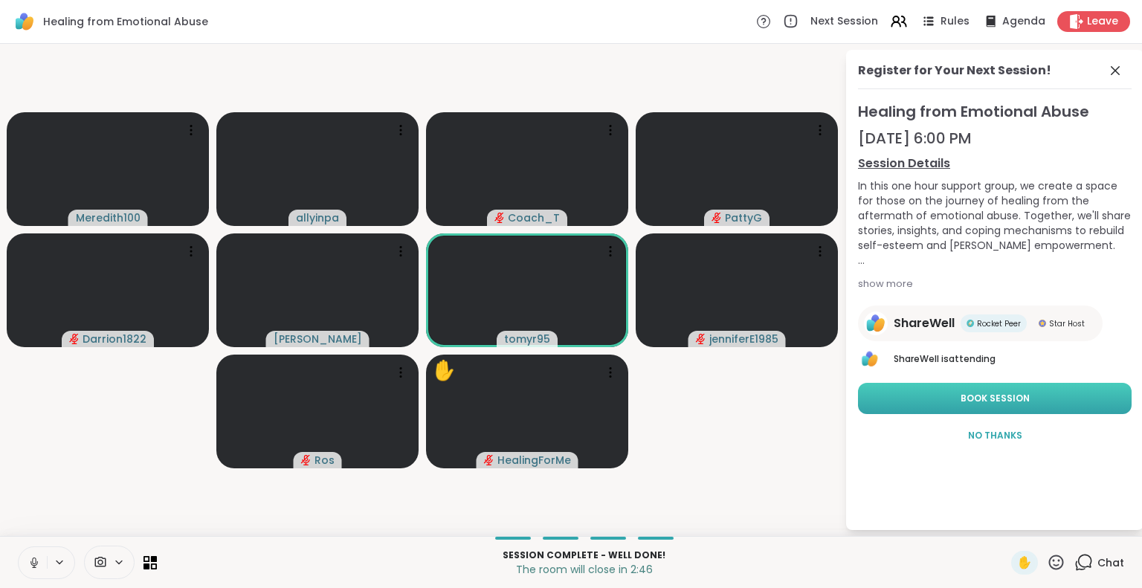
click at [979, 394] on span "Book Session" at bounding box center [995, 398] width 69 height 13
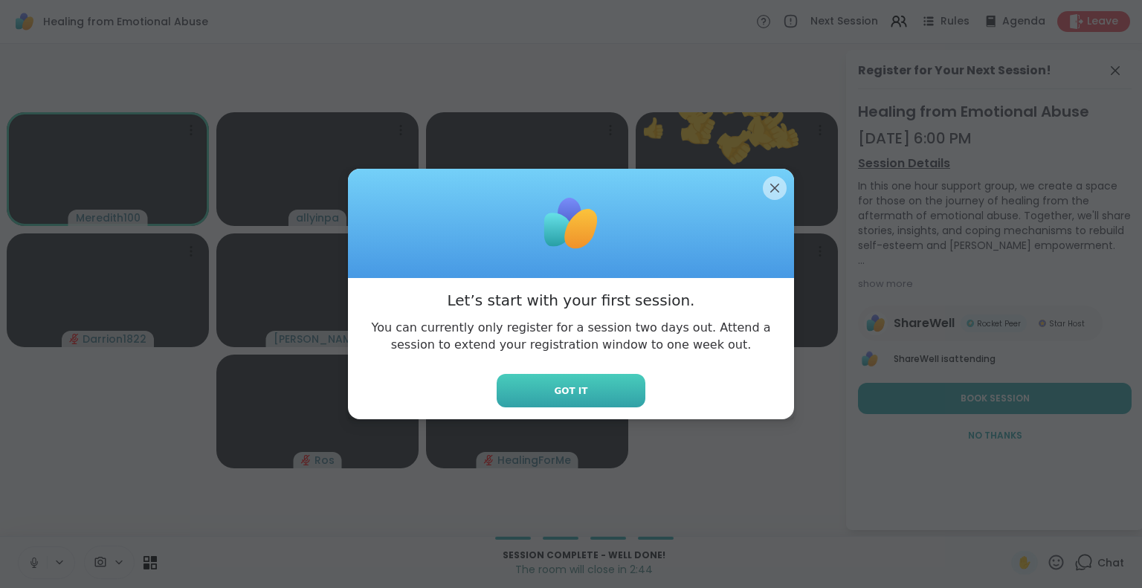
click at [555, 390] on span "Got it" at bounding box center [570, 390] width 33 height 13
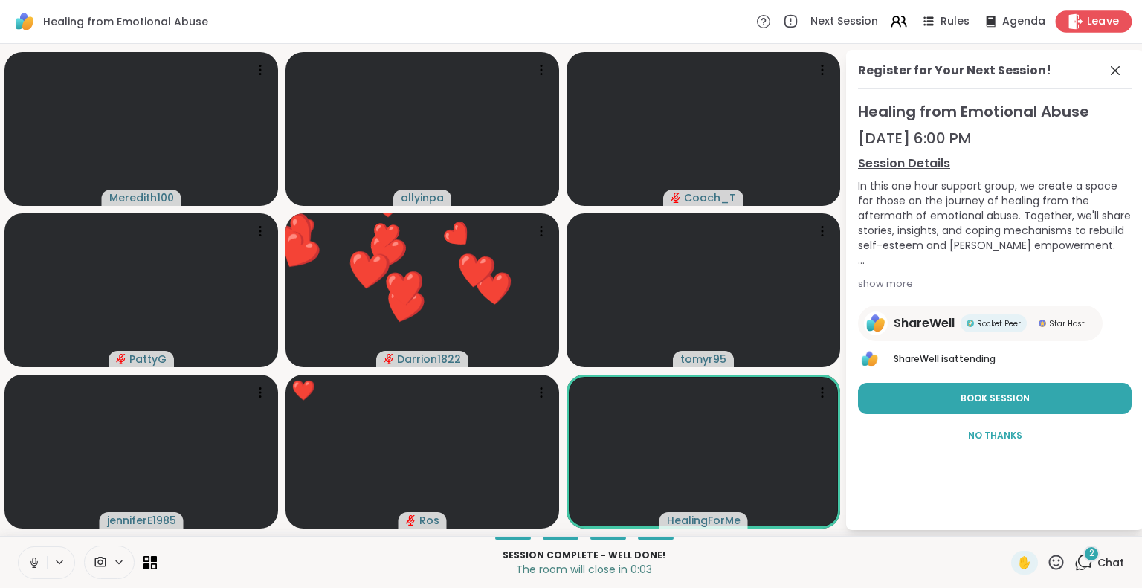
click at [1090, 20] on span "Leave" at bounding box center [1103, 22] width 33 height 16
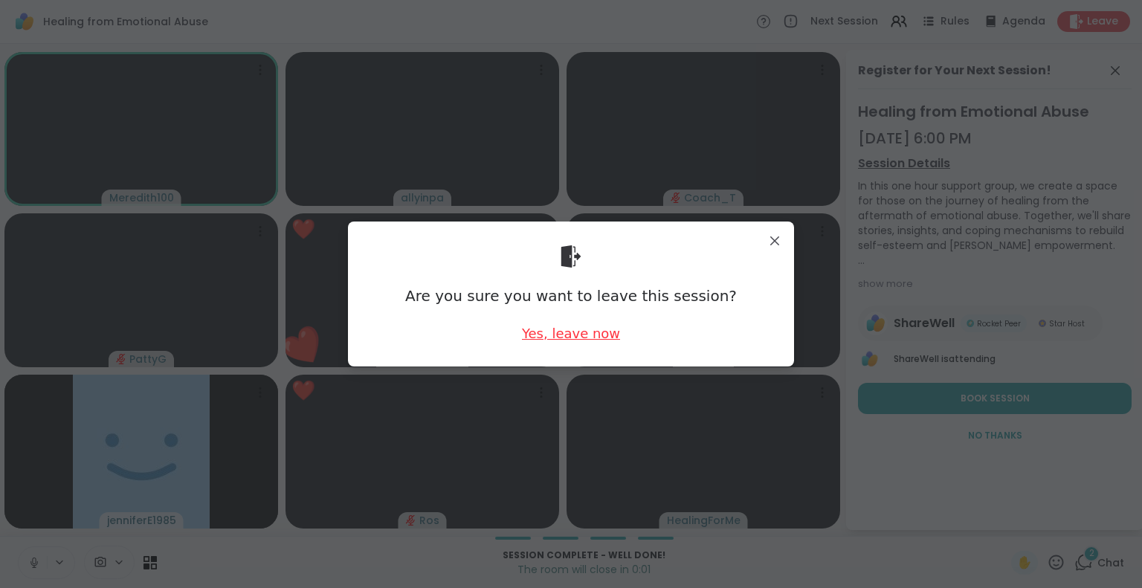
click at [554, 335] on div "Yes, leave now" at bounding box center [571, 333] width 98 height 19
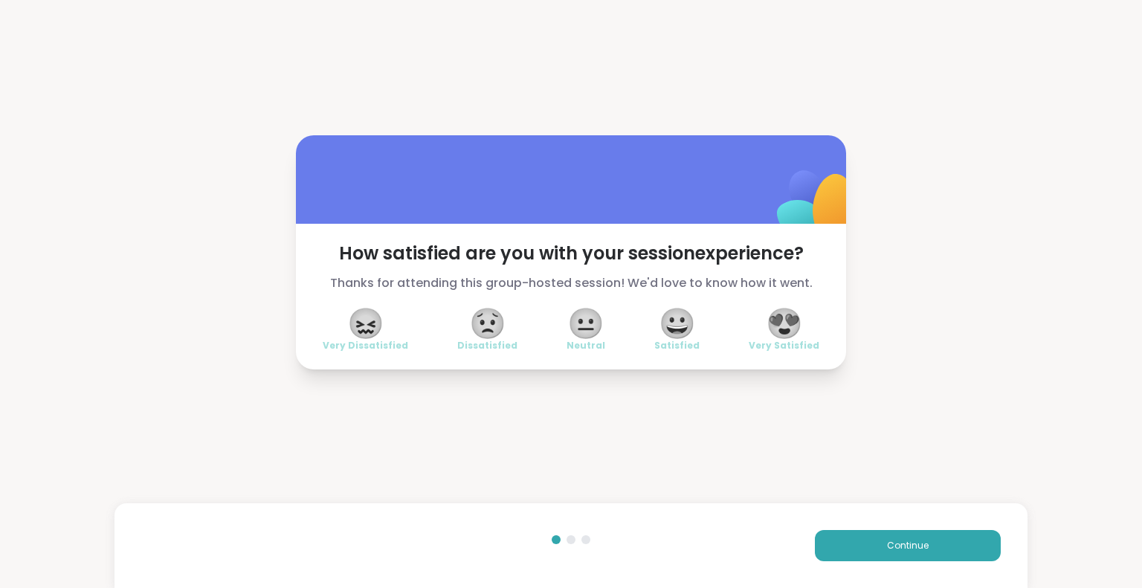
click at [775, 324] on span "😍" at bounding box center [784, 323] width 37 height 27
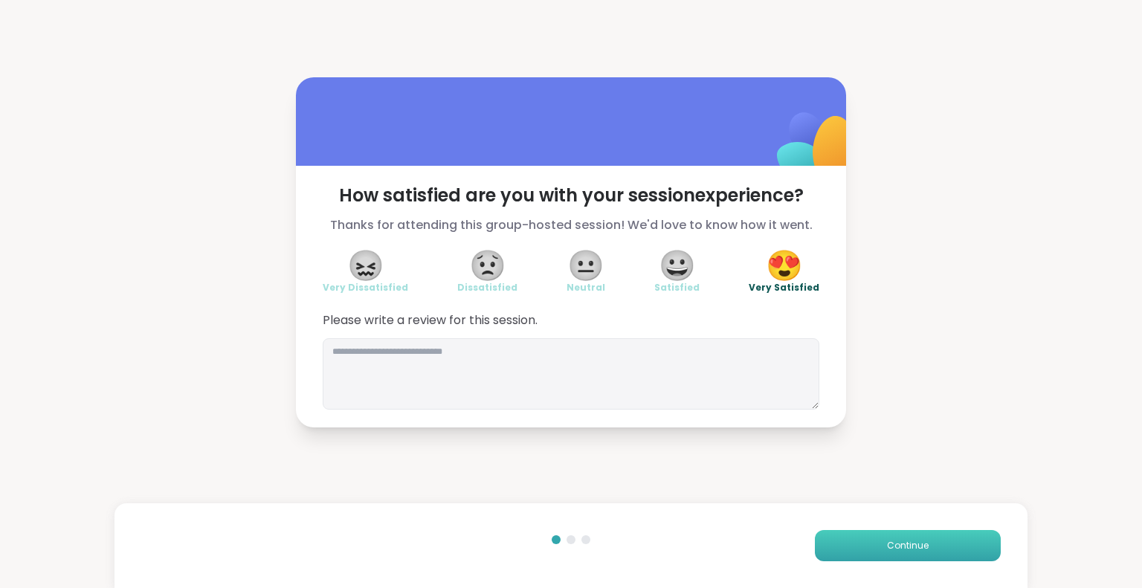
click at [862, 538] on button "Continue" at bounding box center [908, 545] width 186 height 31
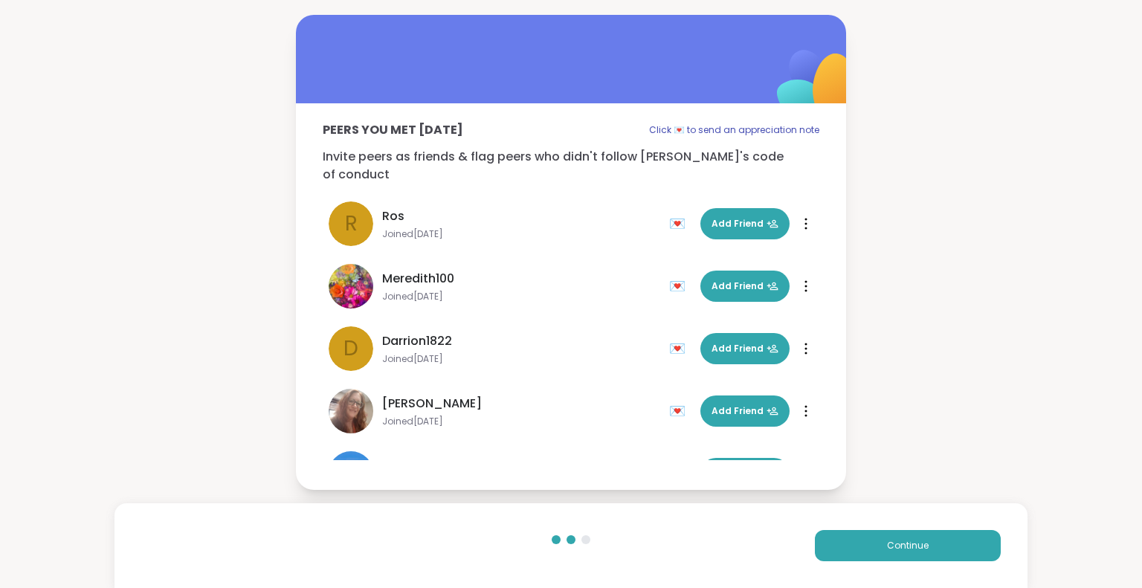
click at [932, 125] on div "Peers you met today Click 💌 to send an appreciation note Invite peers as friend…" at bounding box center [571, 252] width 1142 height 505
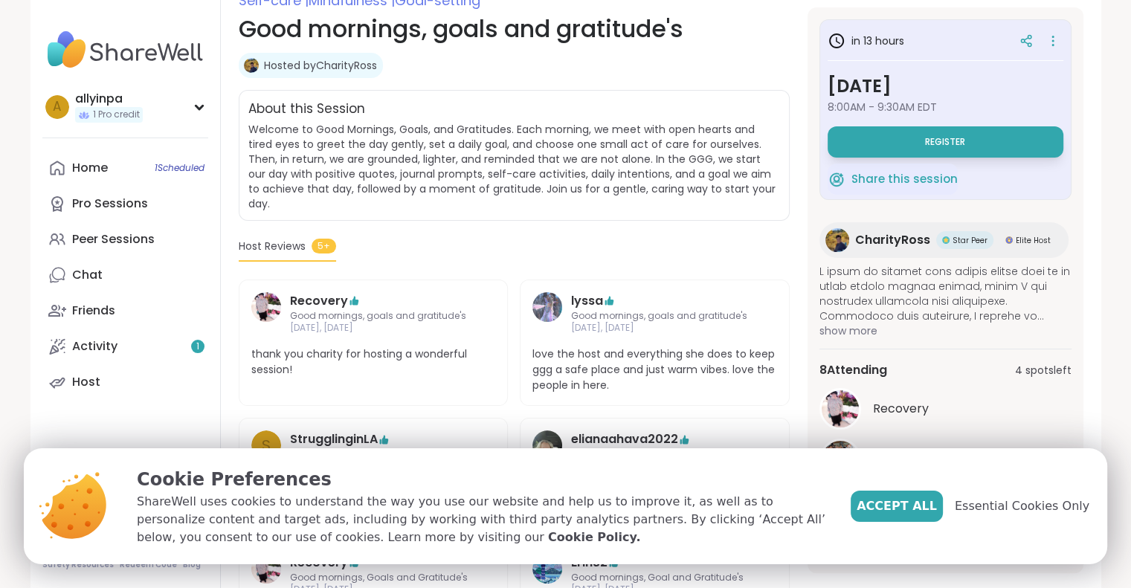
scroll to position [297, 0]
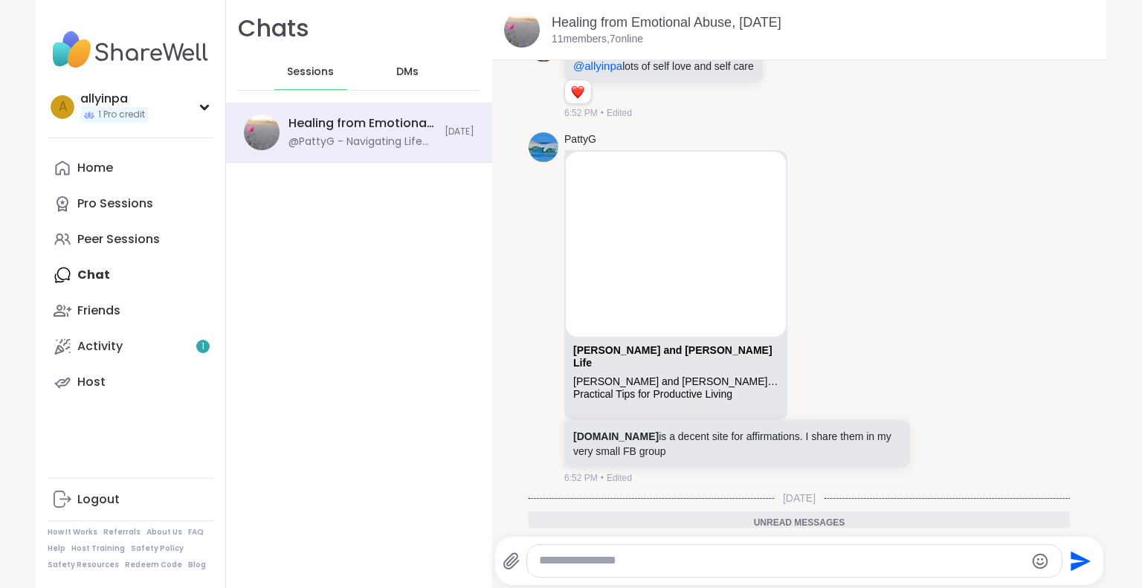
scroll to position [1546, 0]
